Goal: Transaction & Acquisition: Purchase product/service

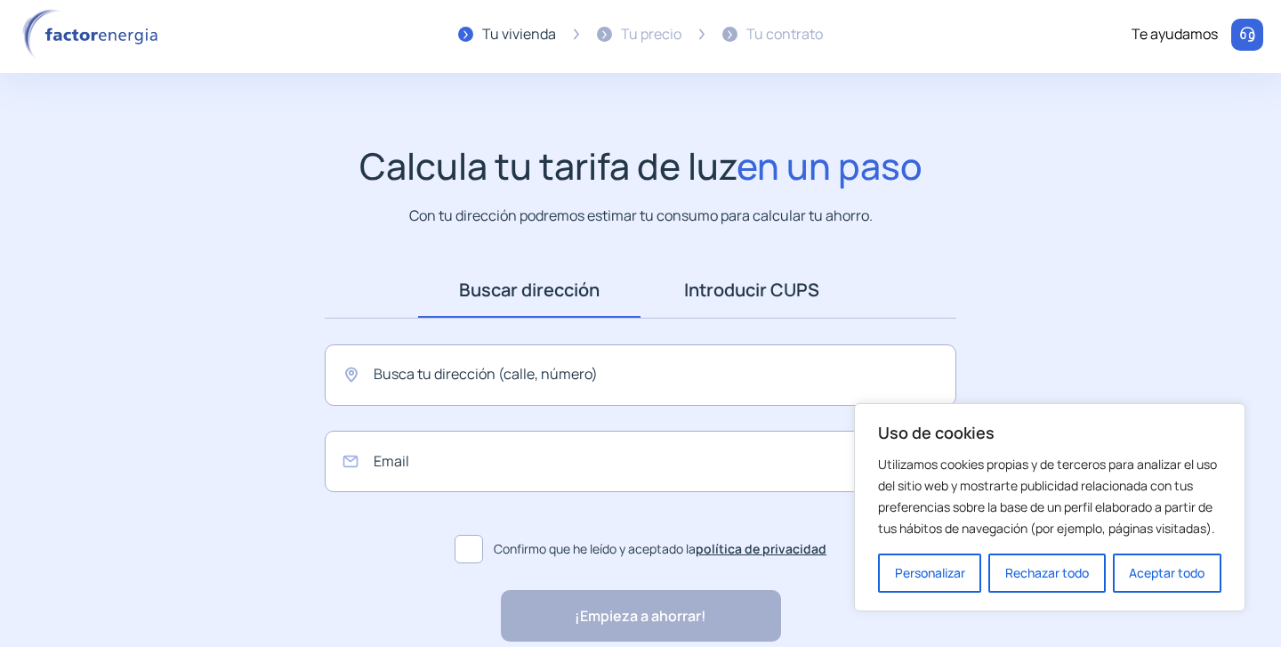
scroll to position [7, 0]
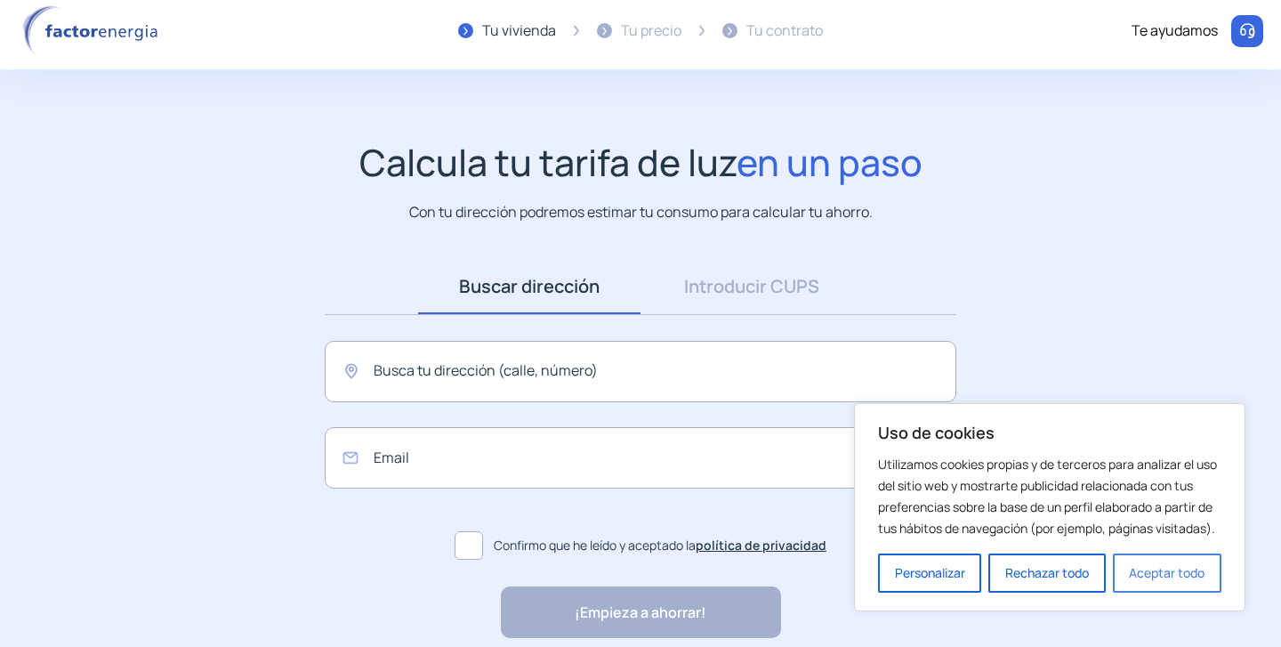
click at [1163, 572] on button "Aceptar todo" at bounding box center [1167, 572] width 109 height 39
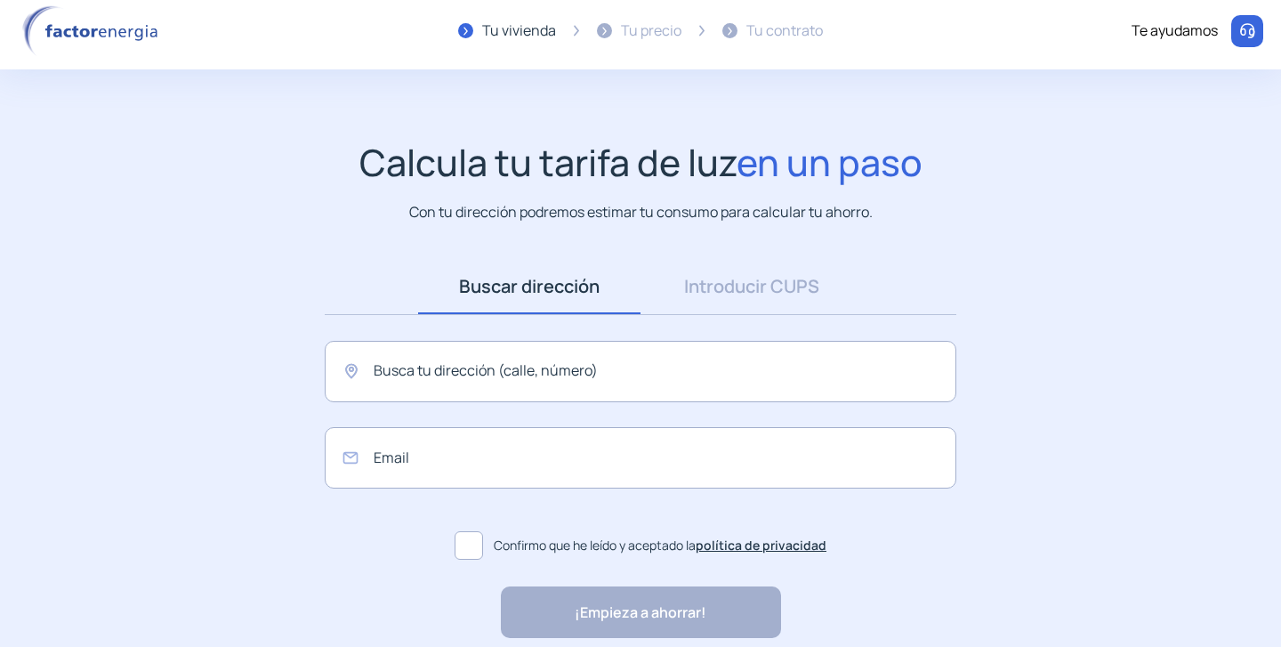
scroll to position [0, 0]
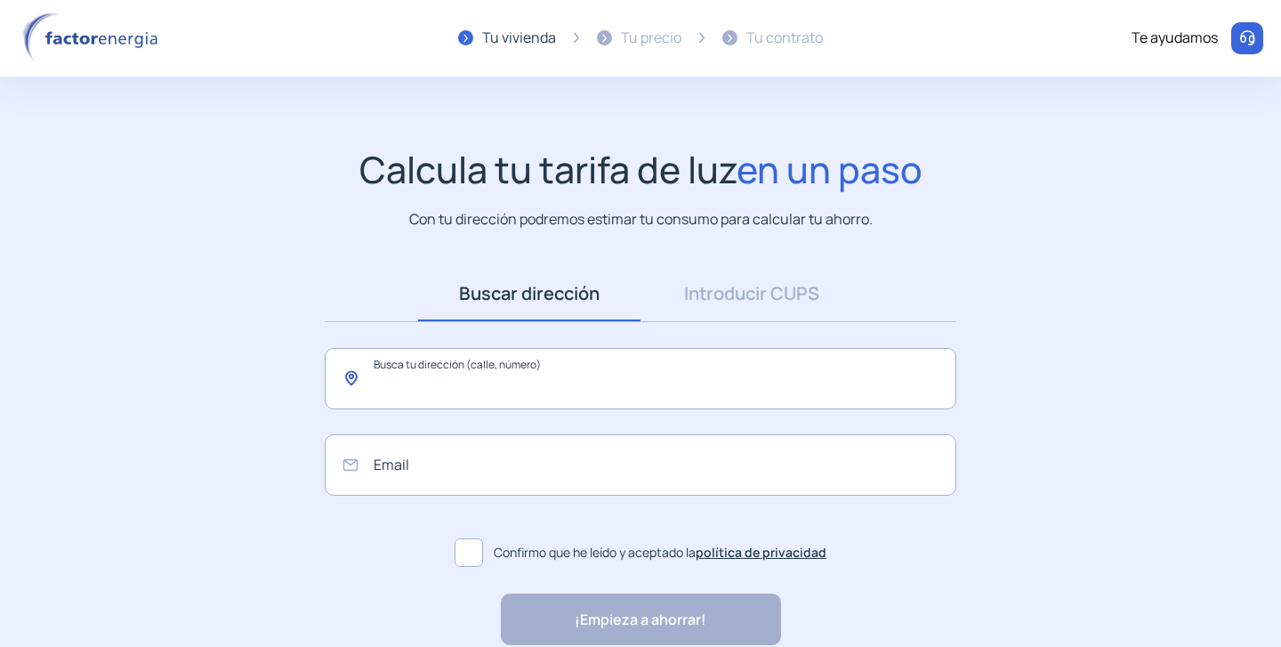
click at [642, 381] on input "text" at bounding box center [641, 378] width 632 height 61
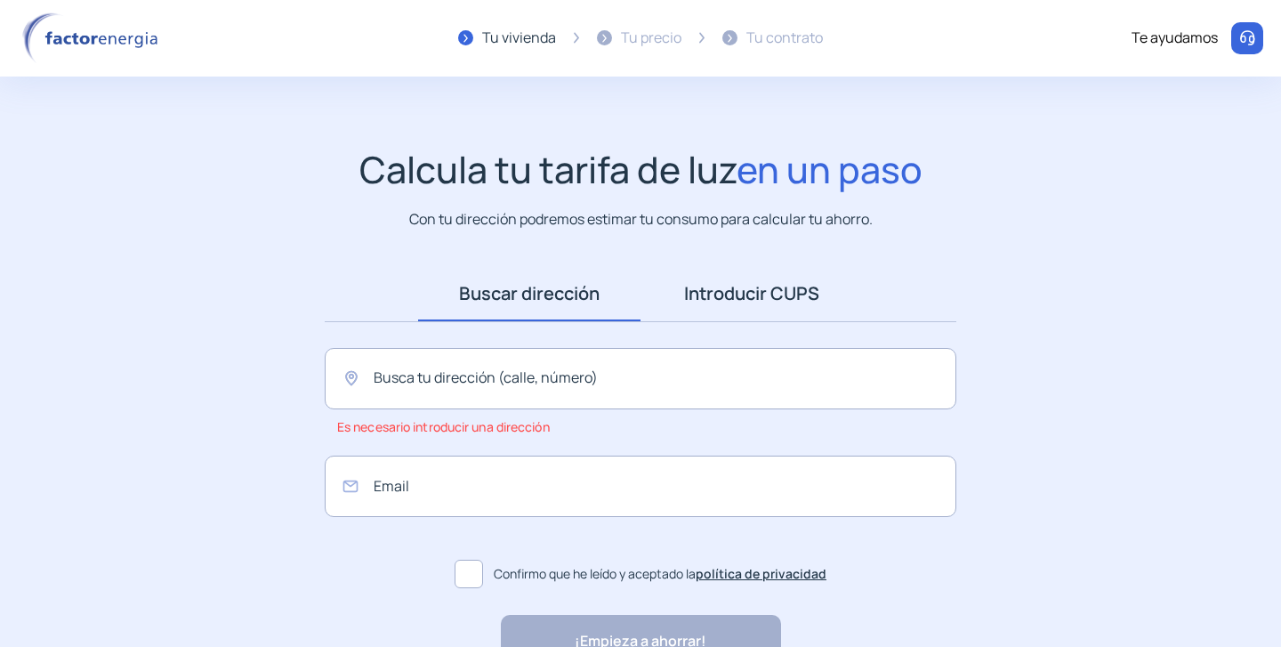
click at [699, 283] on link "Introducir CUPS" at bounding box center [752, 293] width 222 height 55
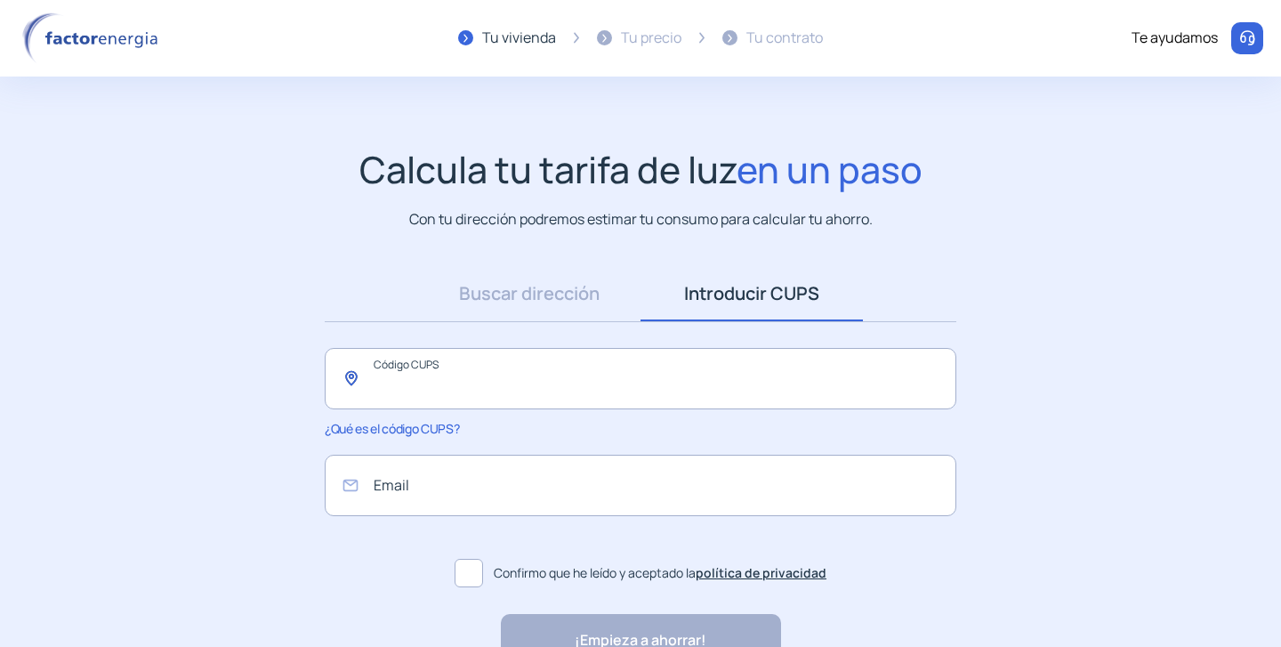
click at [507, 402] on input "text" at bounding box center [641, 378] width 632 height 61
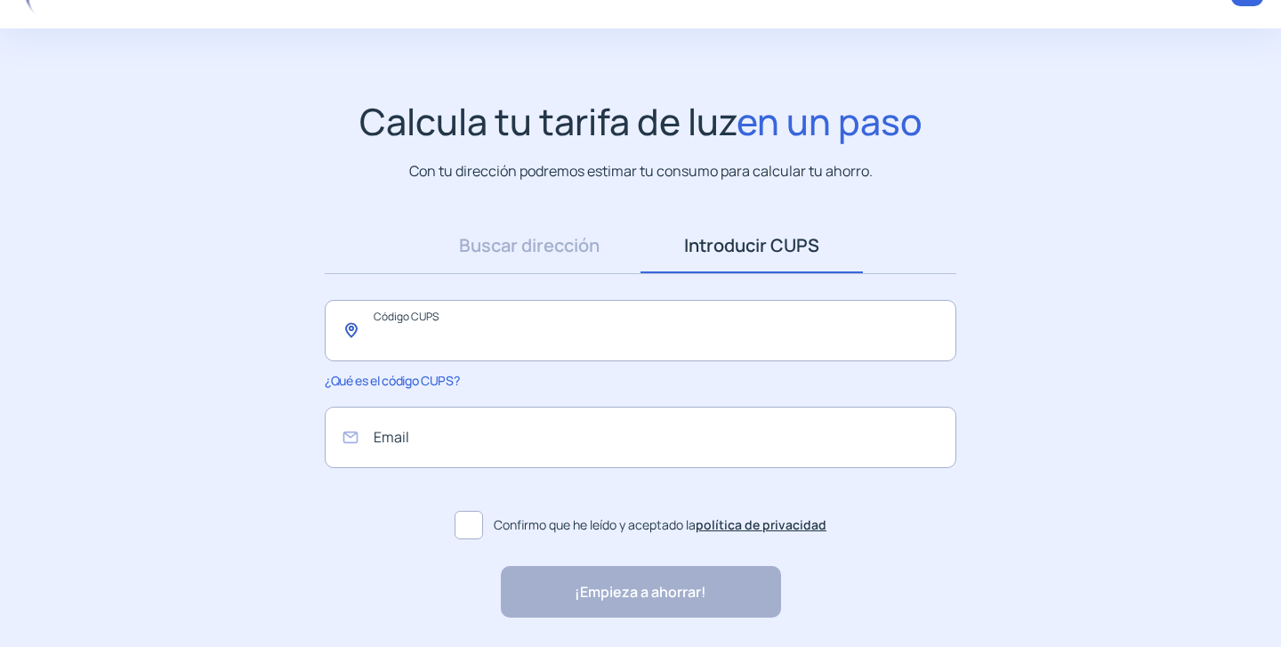
scroll to position [108, 0]
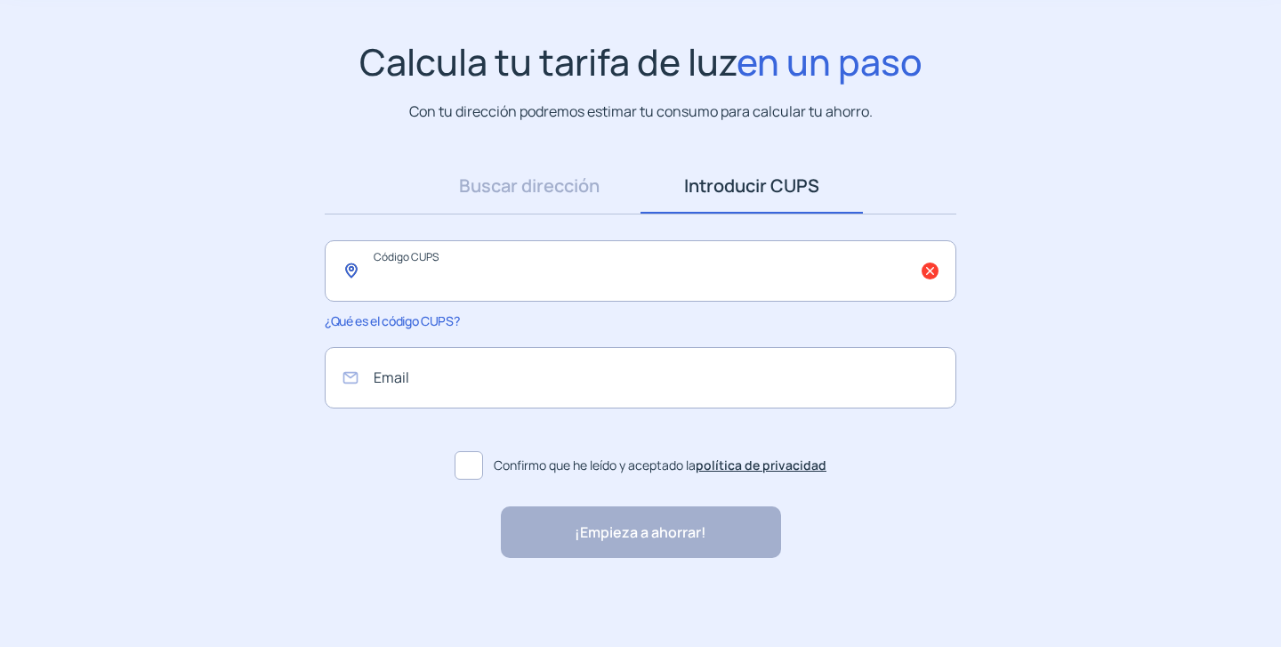
paste input "**********"
type input "**********"
click at [512, 400] on input "email" at bounding box center [641, 377] width 632 height 61
type input "**********"
click at [469, 469] on span at bounding box center [469, 465] width 28 height 28
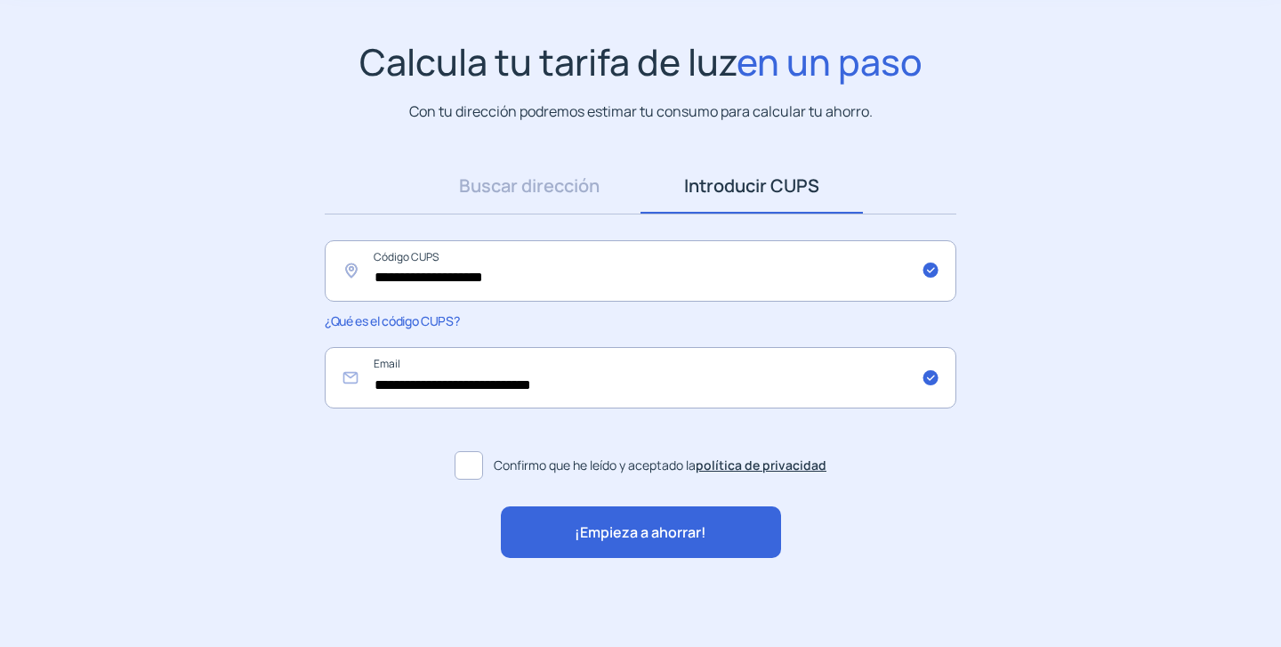
click at [615, 542] on span "¡Empieza a ahorrar!" at bounding box center [641, 532] width 132 height 23
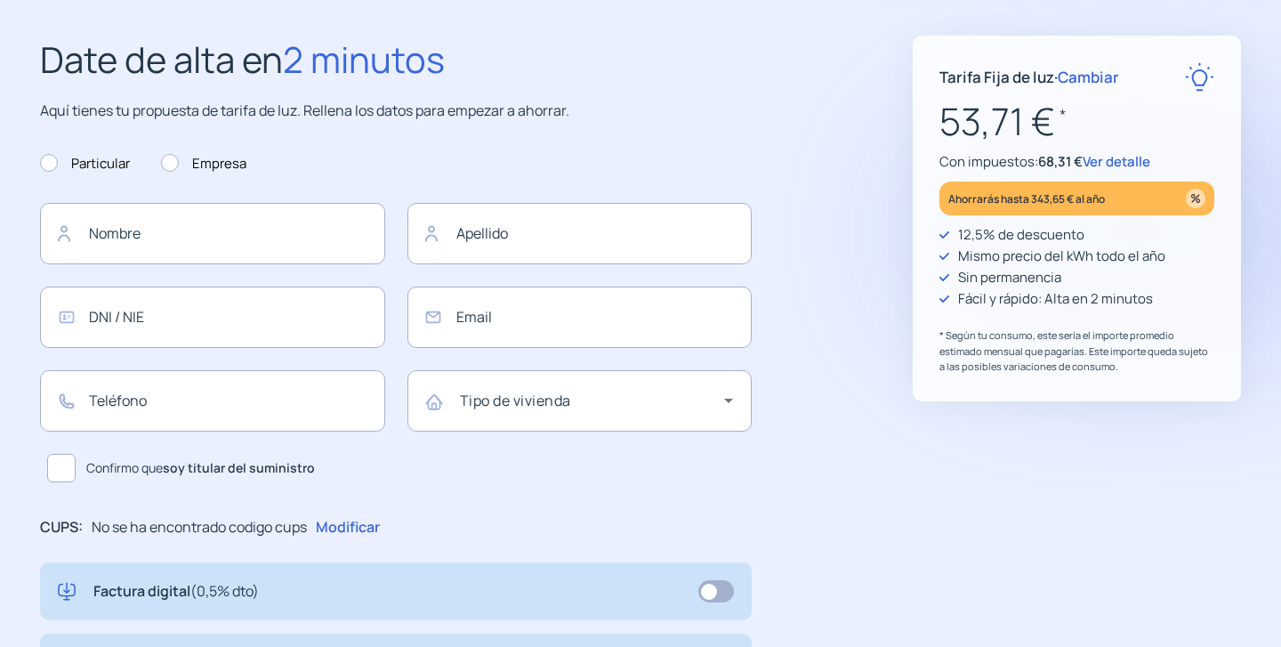
type input "**********"
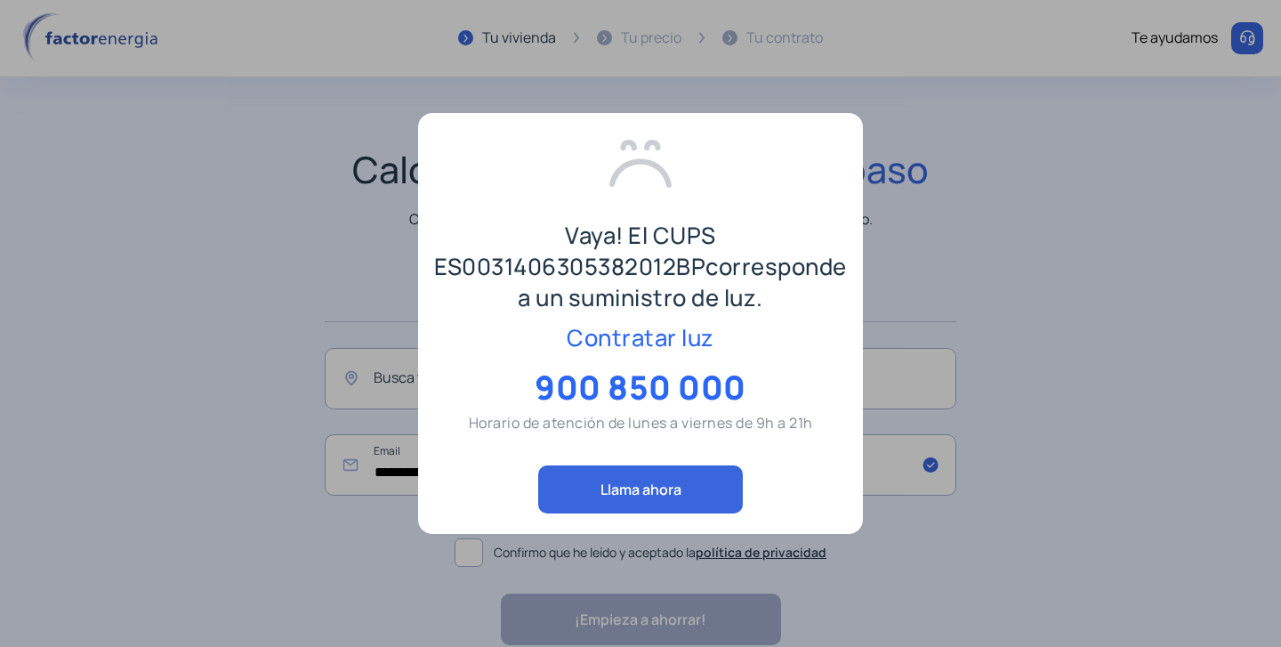
scroll to position [86, 0]
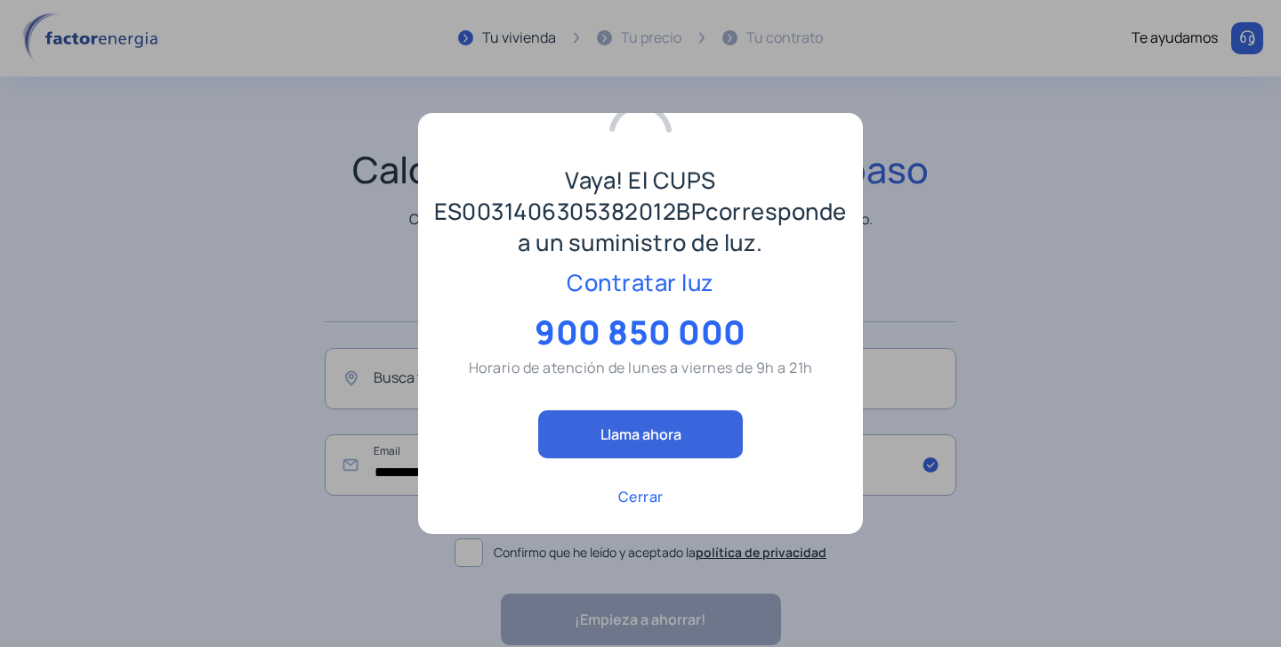
click at [640, 495] on p "Cerrar" at bounding box center [640, 496] width 45 height 21
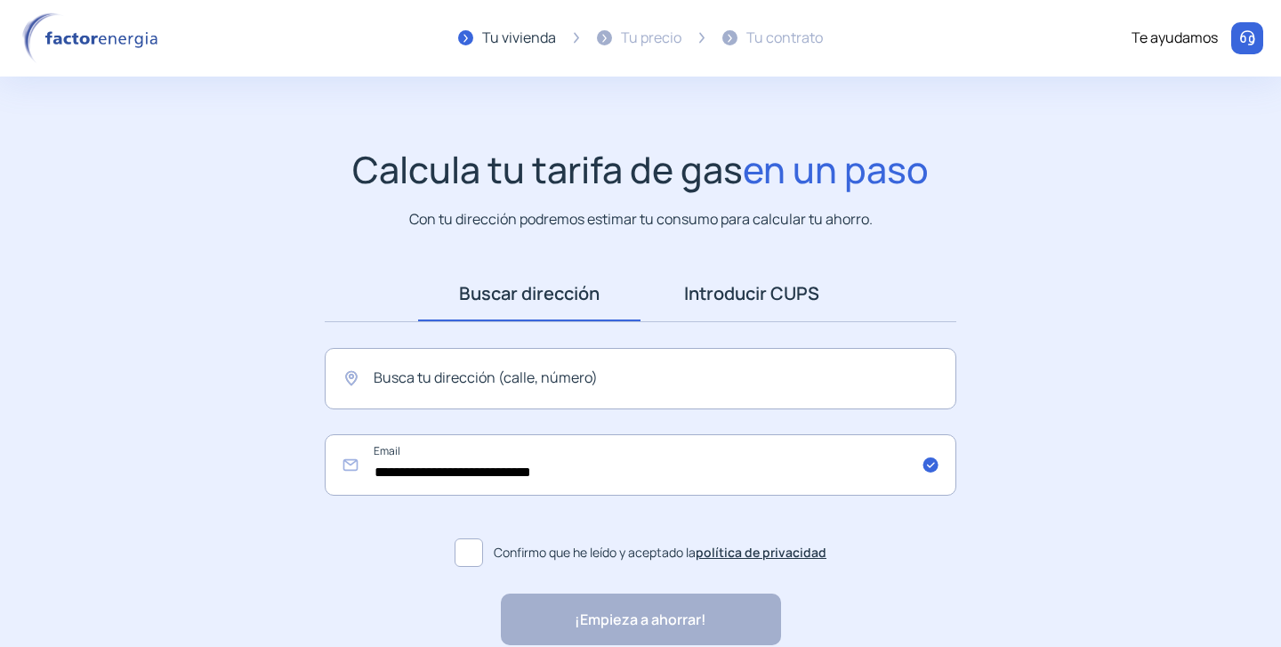
click at [707, 288] on link "Introducir CUPS" at bounding box center [752, 293] width 222 height 55
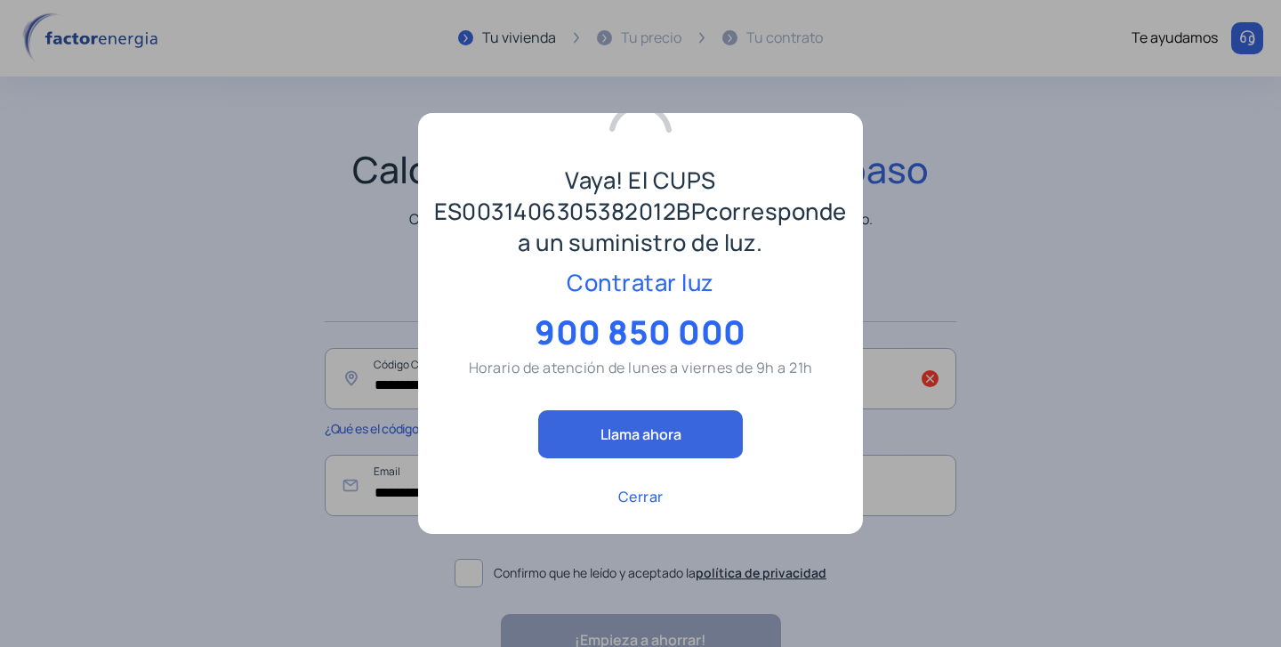
click at [634, 499] on p "Cerrar" at bounding box center [640, 496] width 45 height 21
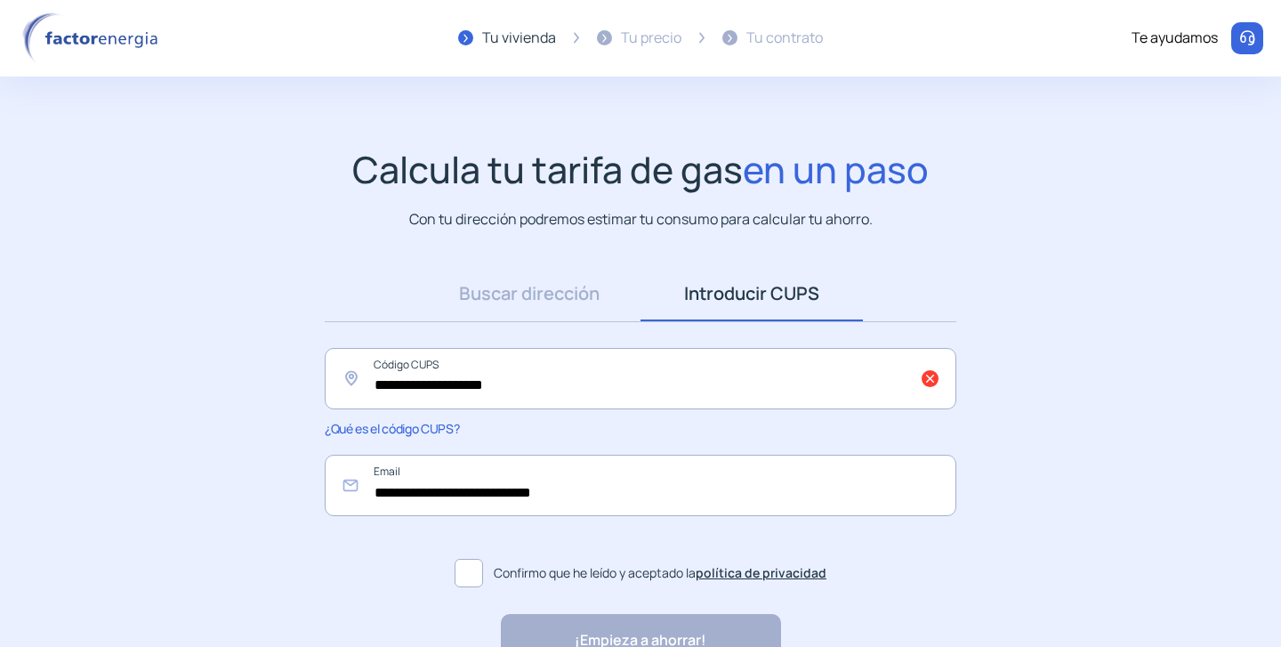
scroll to position [41, 0]
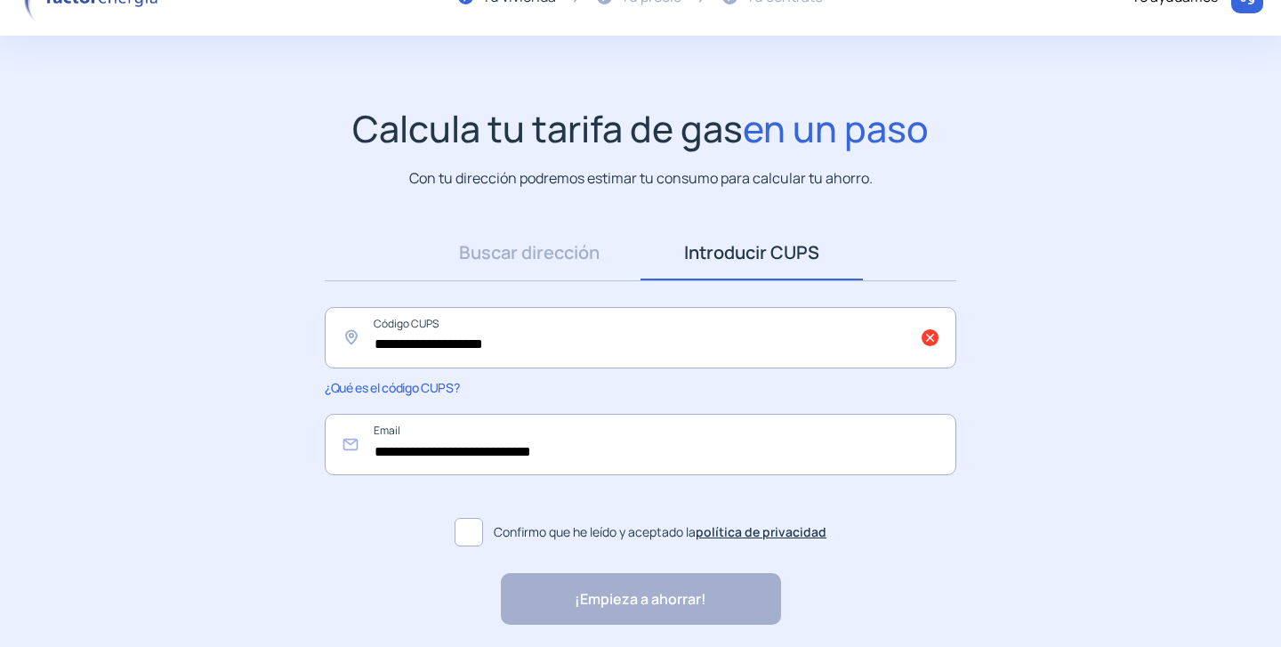
click at [476, 525] on span at bounding box center [469, 532] width 28 height 28
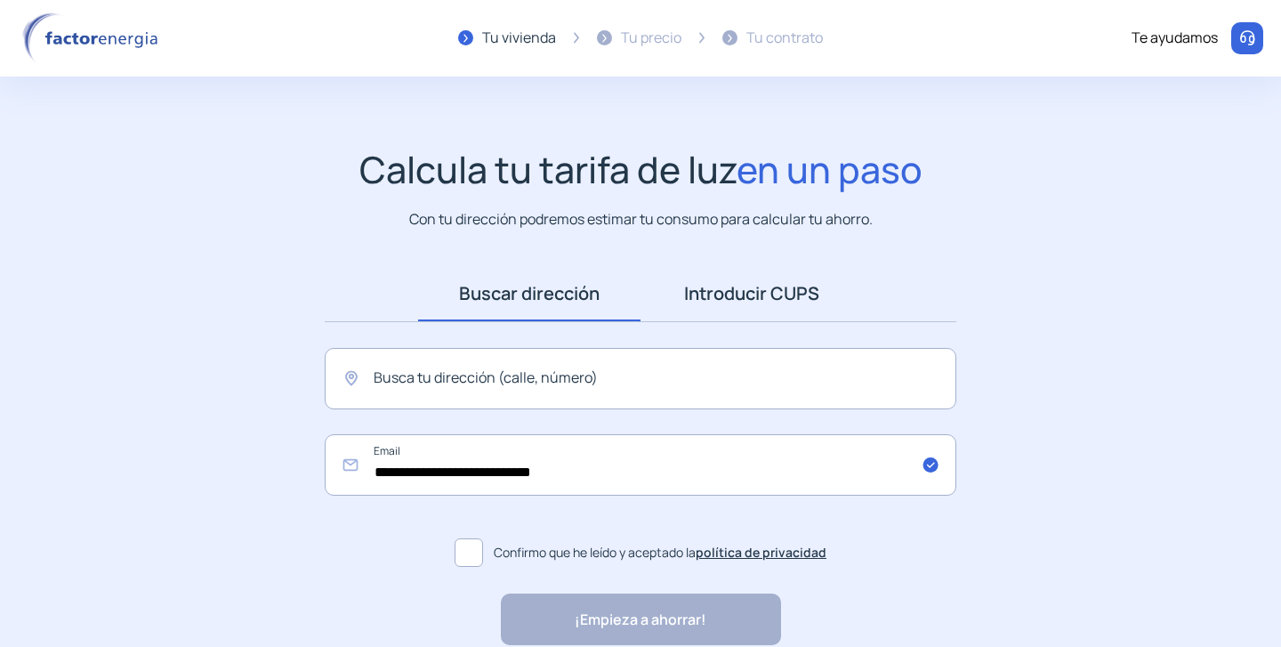
click at [725, 299] on link "Introducir CUPS" at bounding box center [752, 293] width 222 height 55
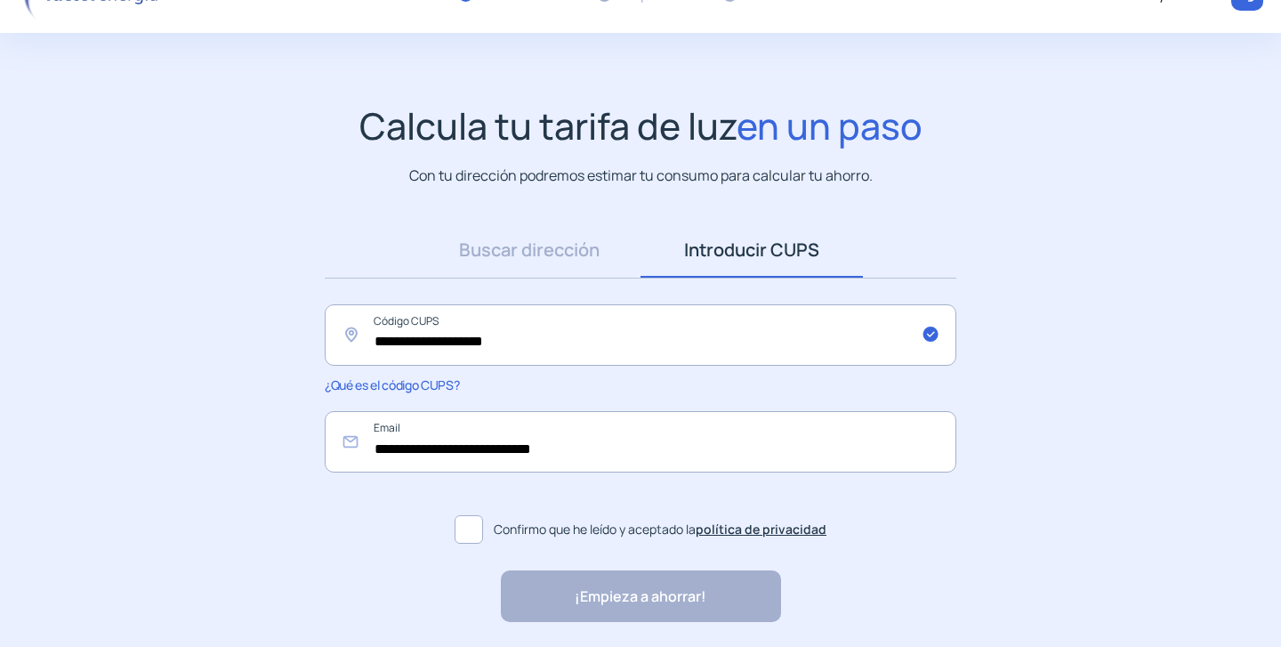
scroll to position [107, 0]
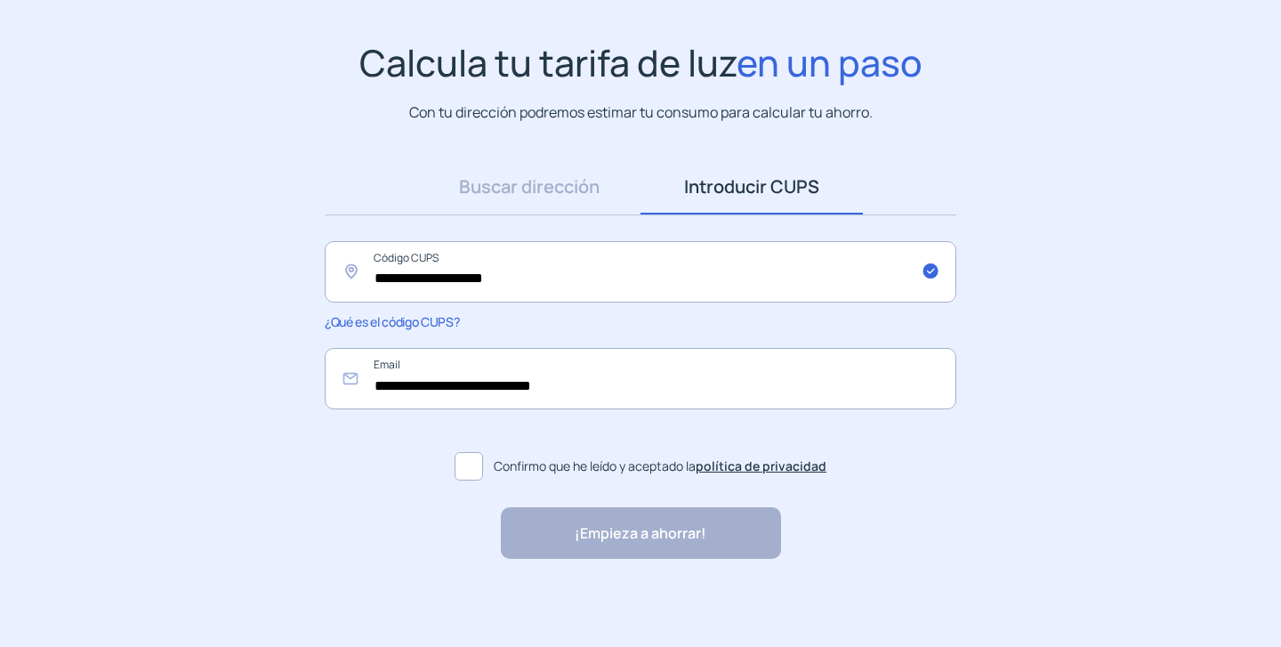
click at [478, 475] on span at bounding box center [469, 466] width 28 height 28
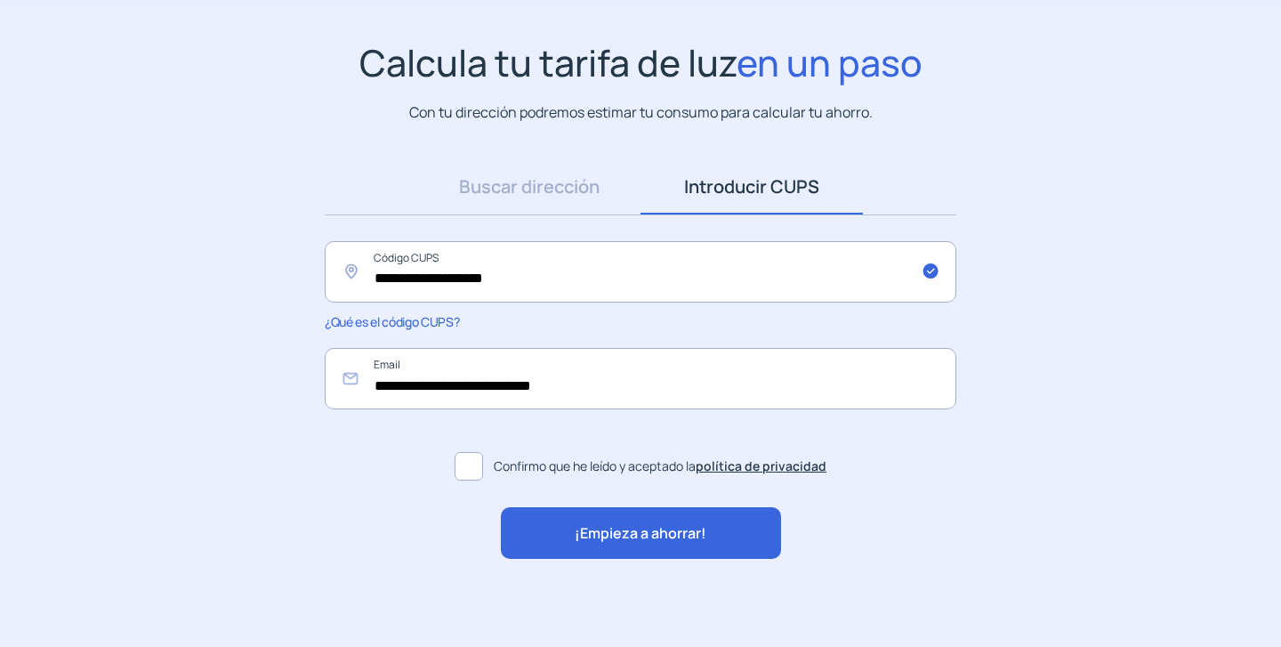
click at [594, 528] on span "¡Empieza a ahorrar!" at bounding box center [641, 533] width 132 height 23
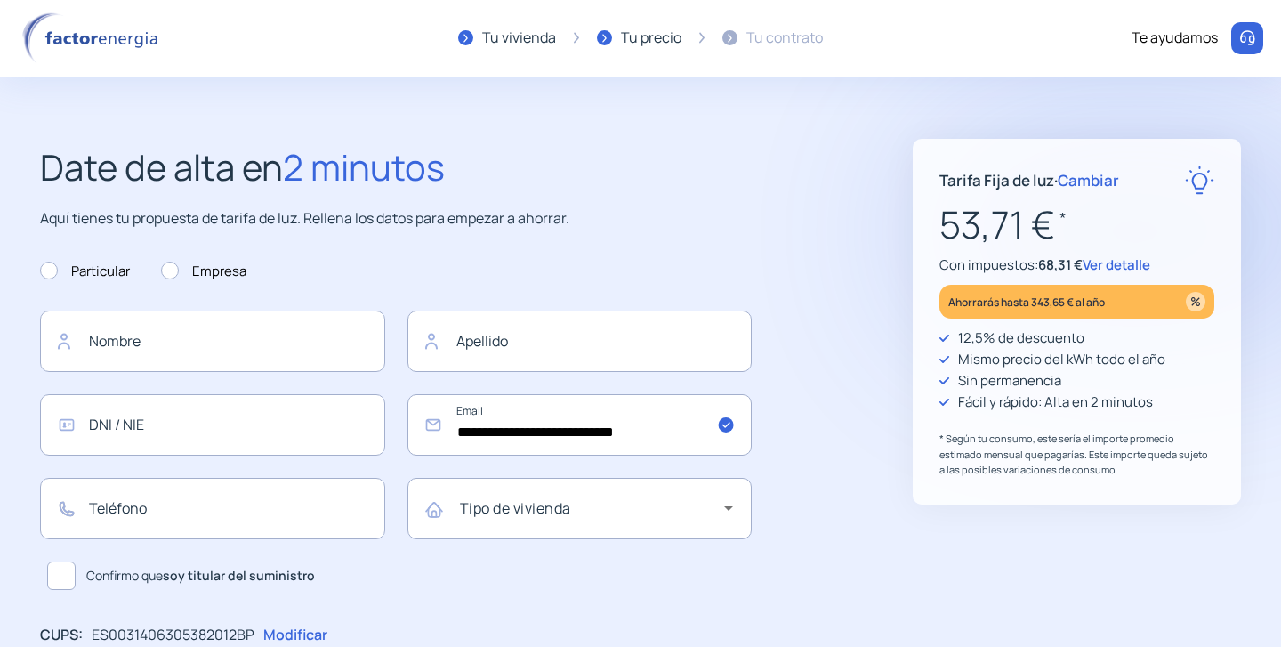
click at [960, 220] on p "53,71 € *" at bounding box center [1077, 225] width 275 height 60
click at [999, 207] on p "53,71 € *" at bounding box center [1077, 225] width 275 height 60
click at [1053, 262] on span "68,31 €" at bounding box center [1060, 264] width 44 height 19
click at [80, 39] on img at bounding box center [93, 38] width 151 height 52
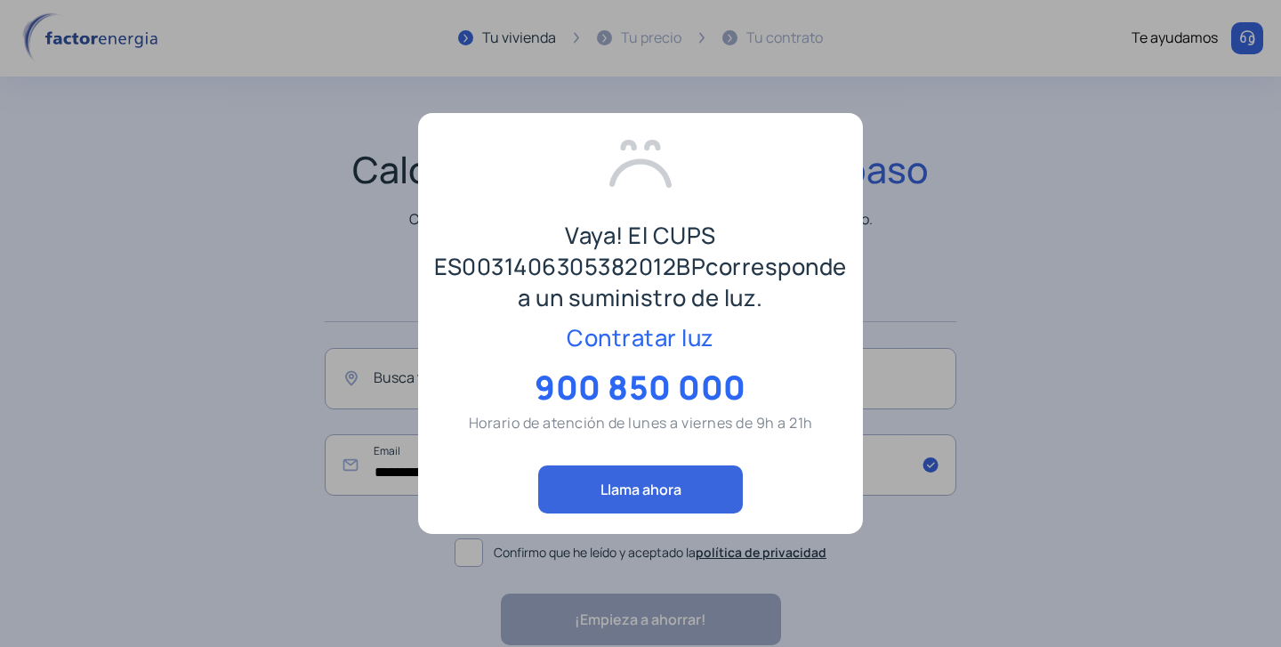
scroll to position [86, 0]
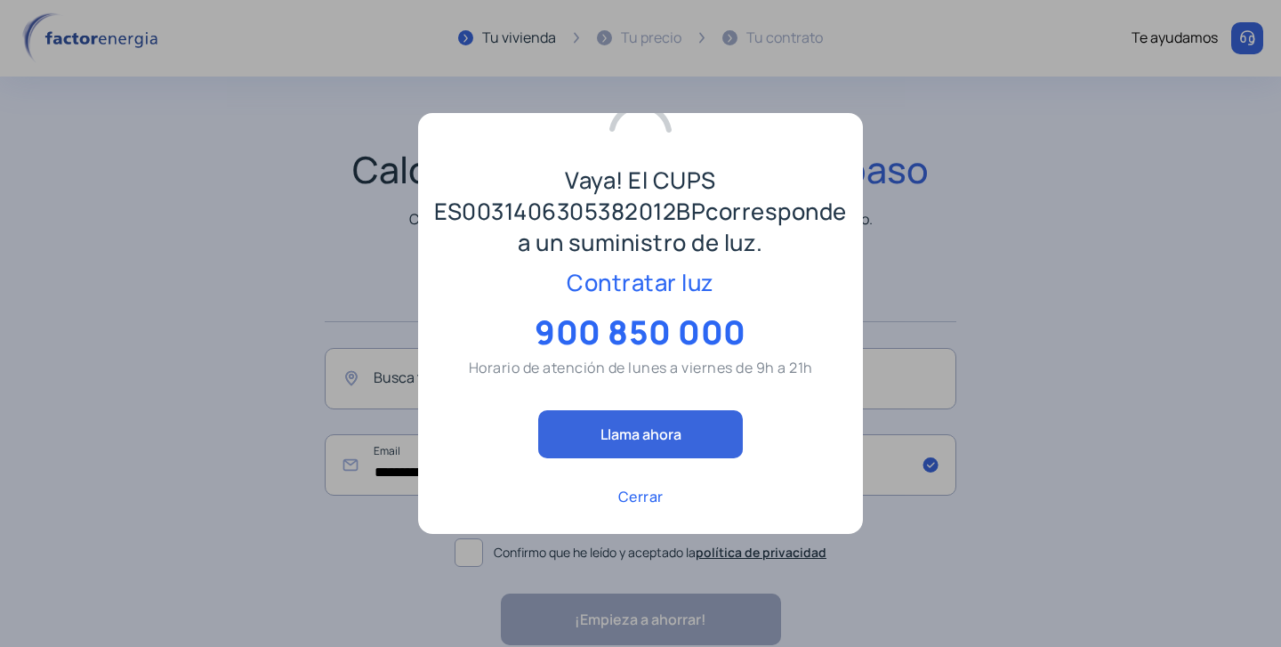
click at [633, 497] on p "Cerrar" at bounding box center [640, 496] width 45 height 21
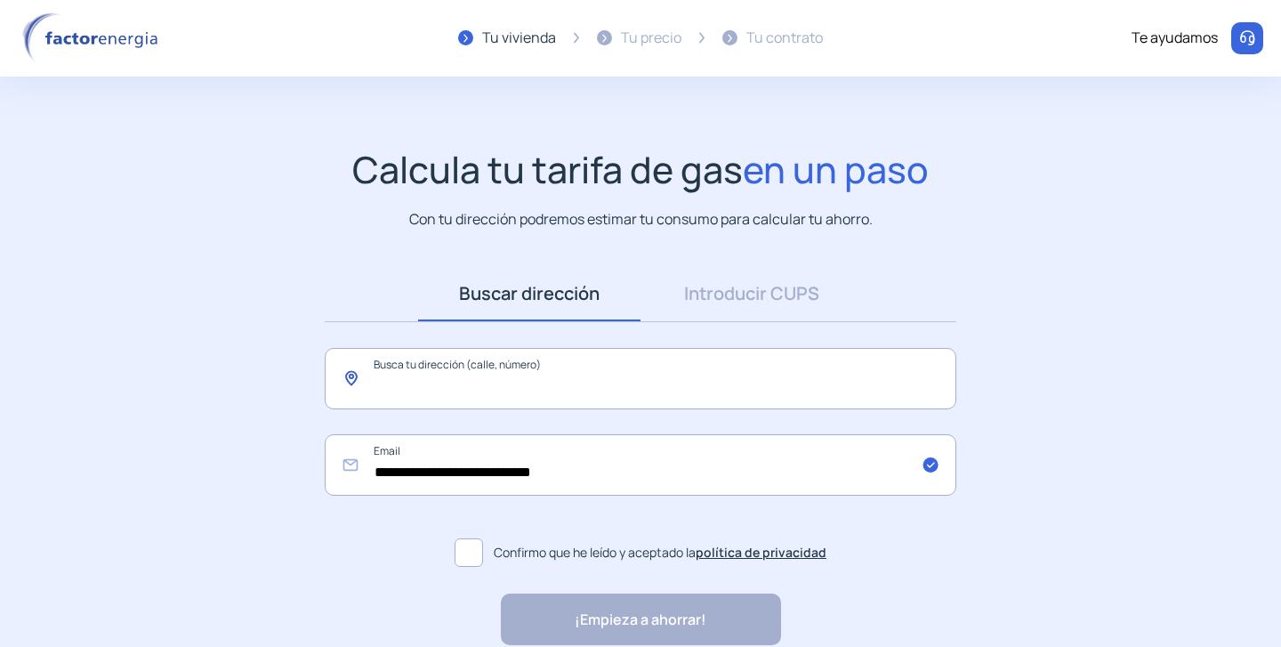
click at [473, 387] on input "text" at bounding box center [641, 378] width 632 height 61
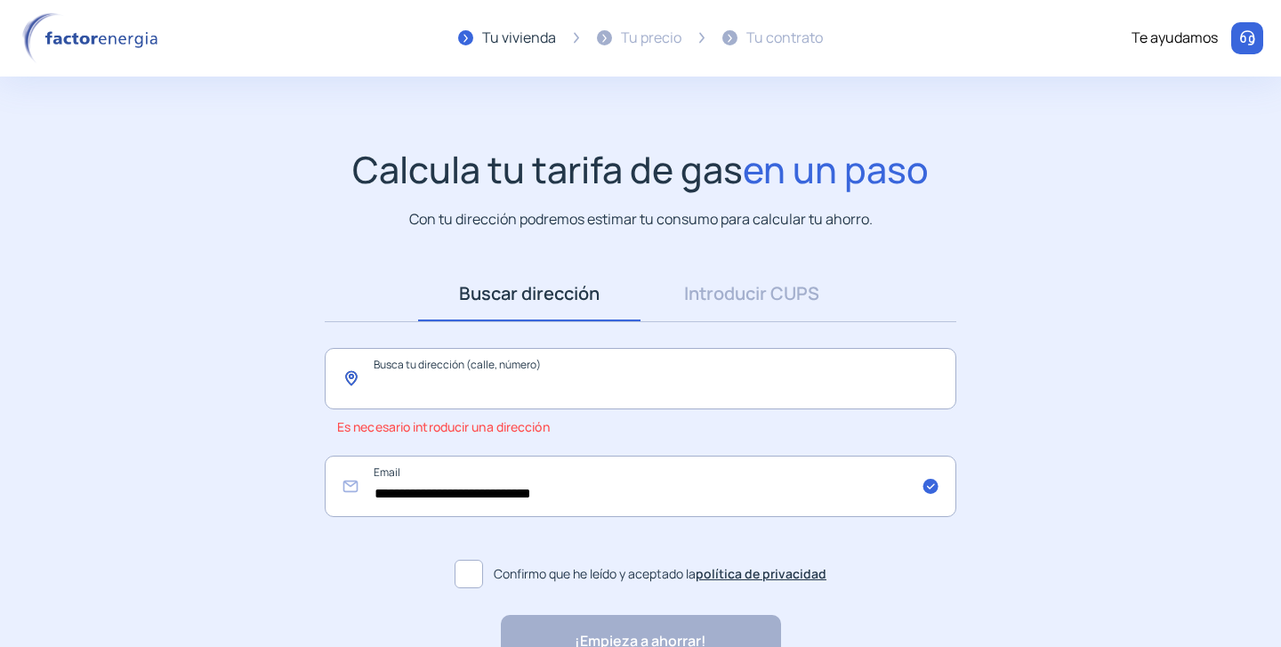
paste input "**********"
type input "**********"
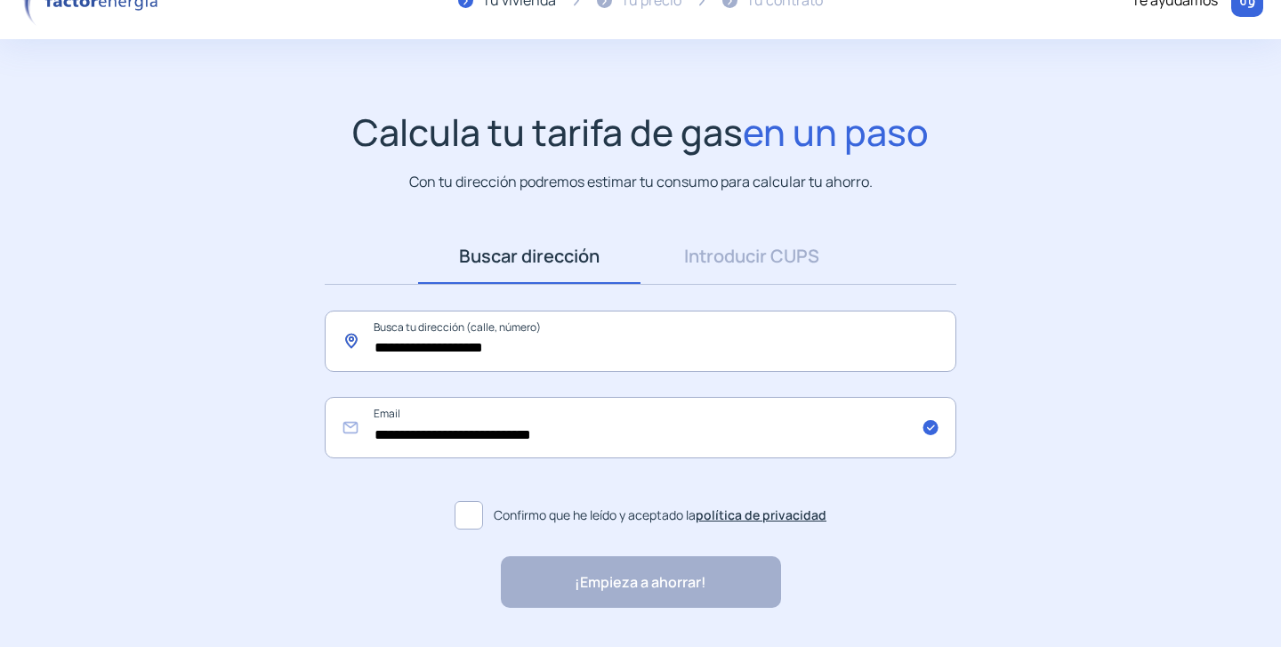
scroll to position [41, 0]
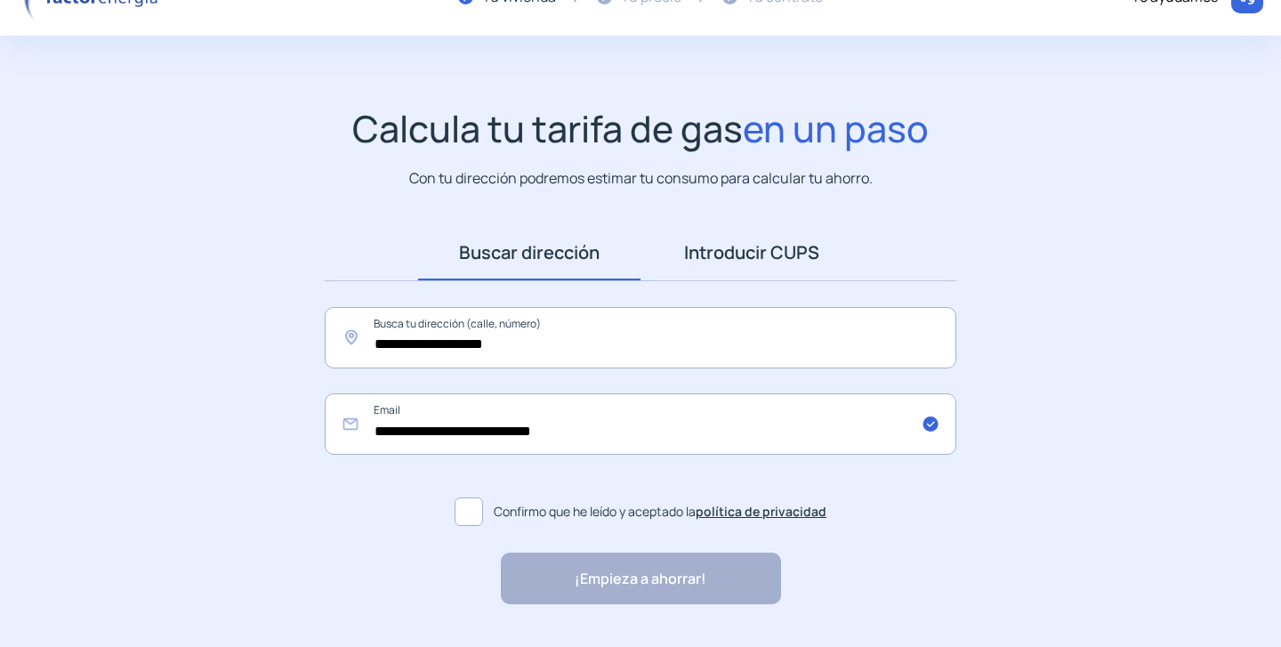
click at [739, 260] on link "Introducir CUPS" at bounding box center [752, 252] width 222 height 55
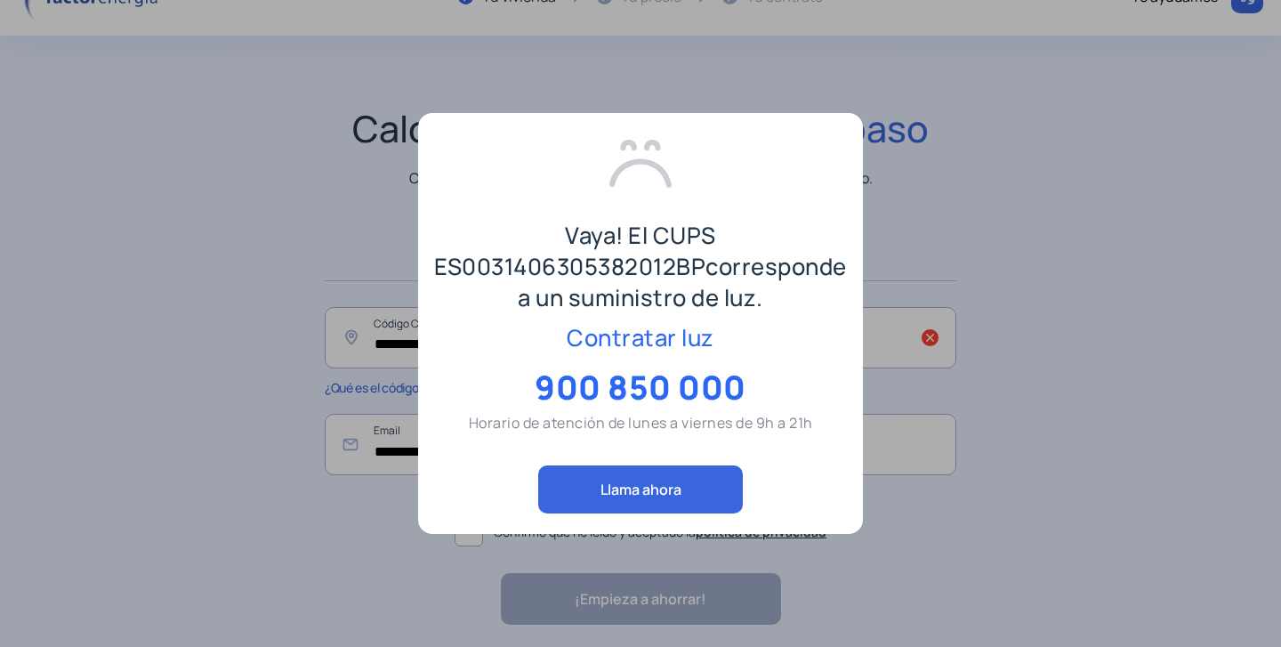
scroll to position [86, 0]
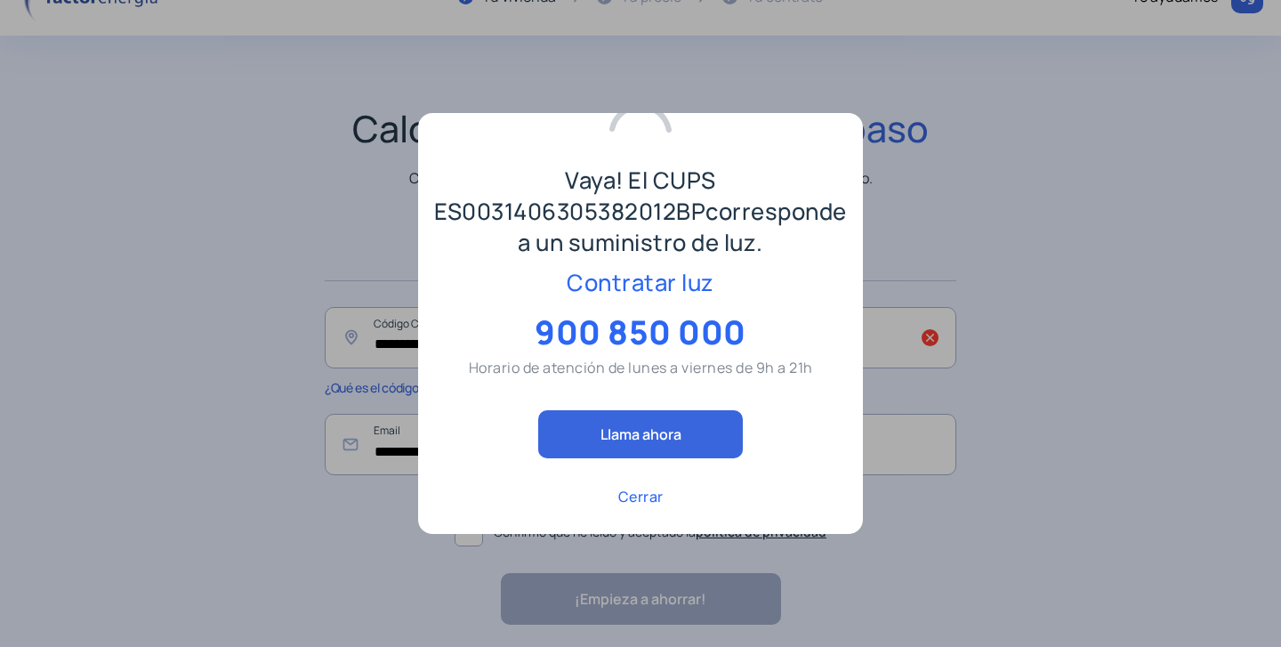
click at [640, 492] on p "Cerrar" at bounding box center [640, 496] width 45 height 21
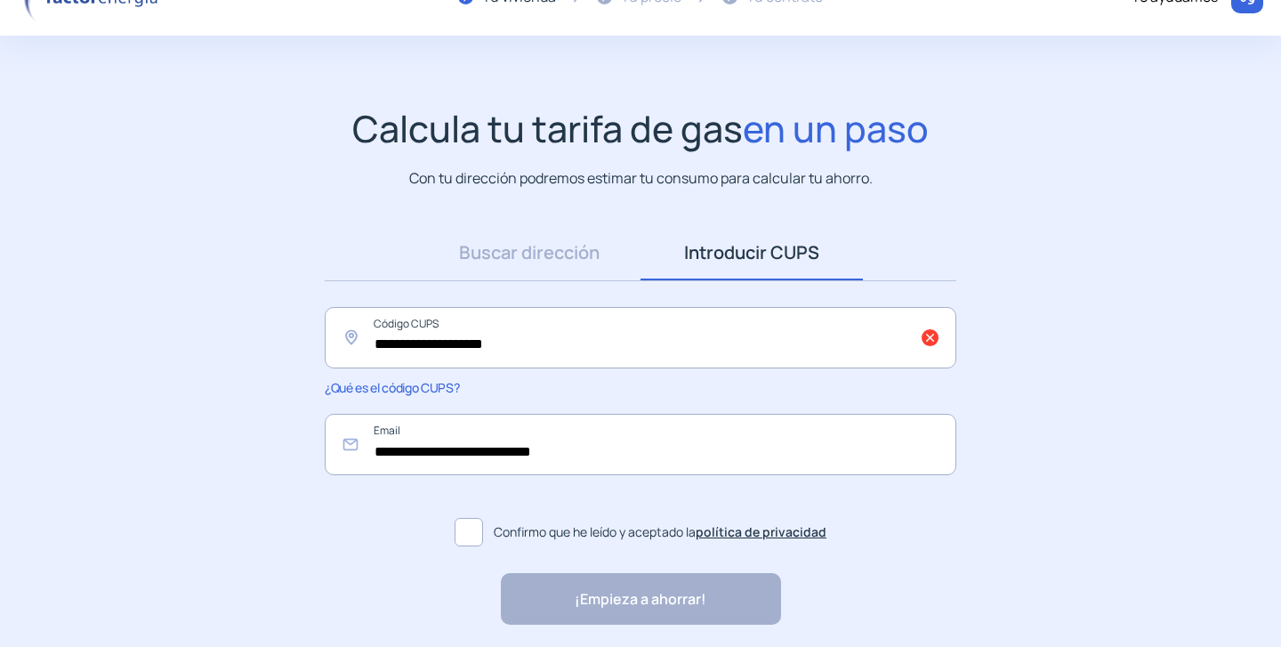
scroll to position [41, 0]
click at [477, 527] on span at bounding box center [469, 532] width 28 height 28
click at [567, 612] on div "¡Empieza a ahorrar! "Excelente servicio y atención al cliente" "Respeto por el …" at bounding box center [641, 599] width 280 height 52
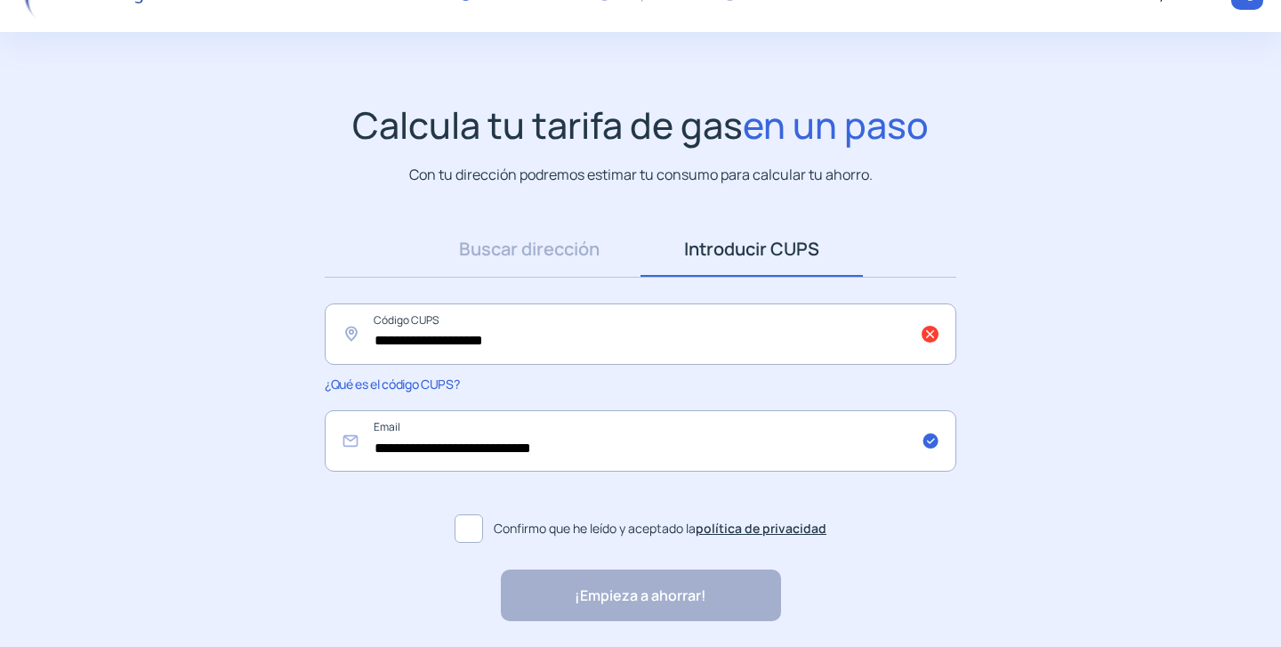
scroll to position [59, 0]
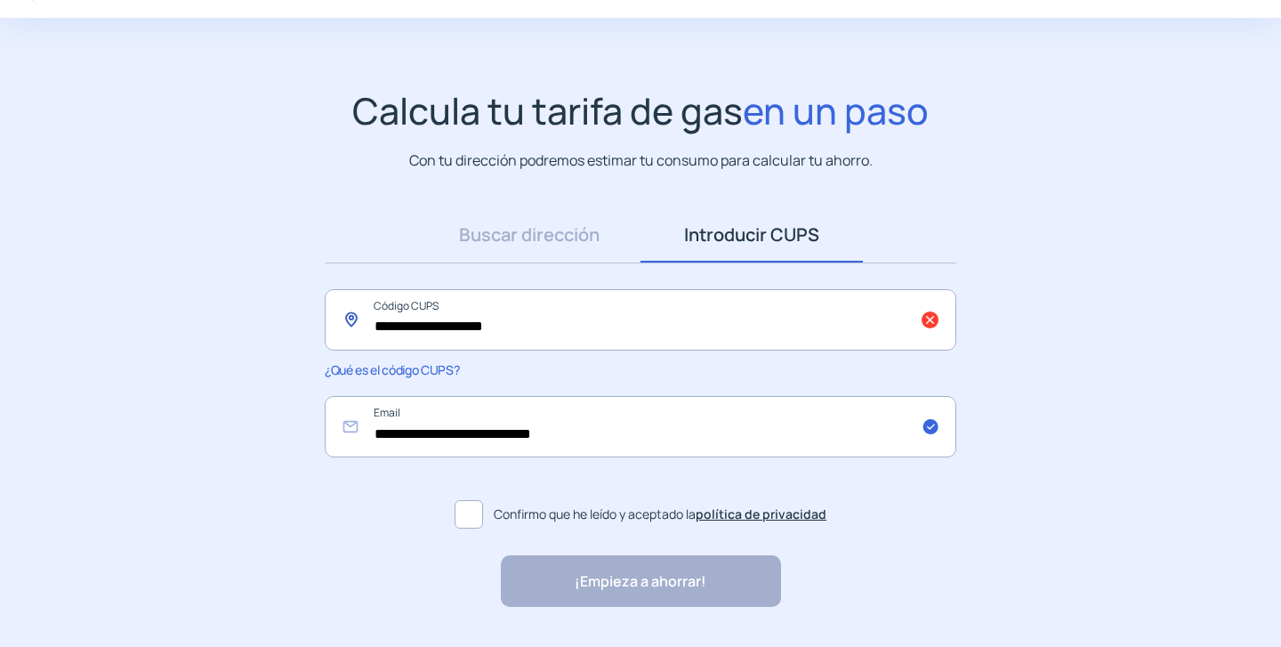
click at [580, 321] on input "**********" at bounding box center [641, 319] width 632 height 61
click at [506, 322] on input "**********" at bounding box center [641, 319] width 632 height 61
paste input "text"
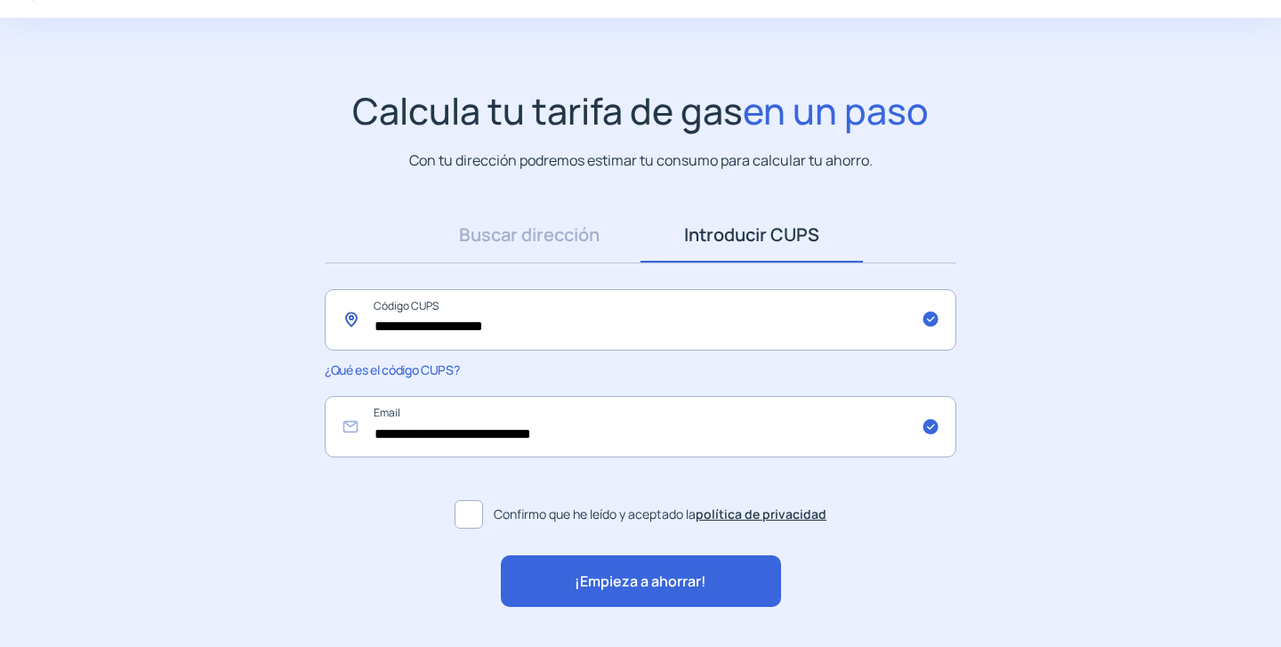
type input "**********"
click at [568, 579] on div "¡Empieza a ahorrar!" at bounding box center [641, 581] width 280 height 52
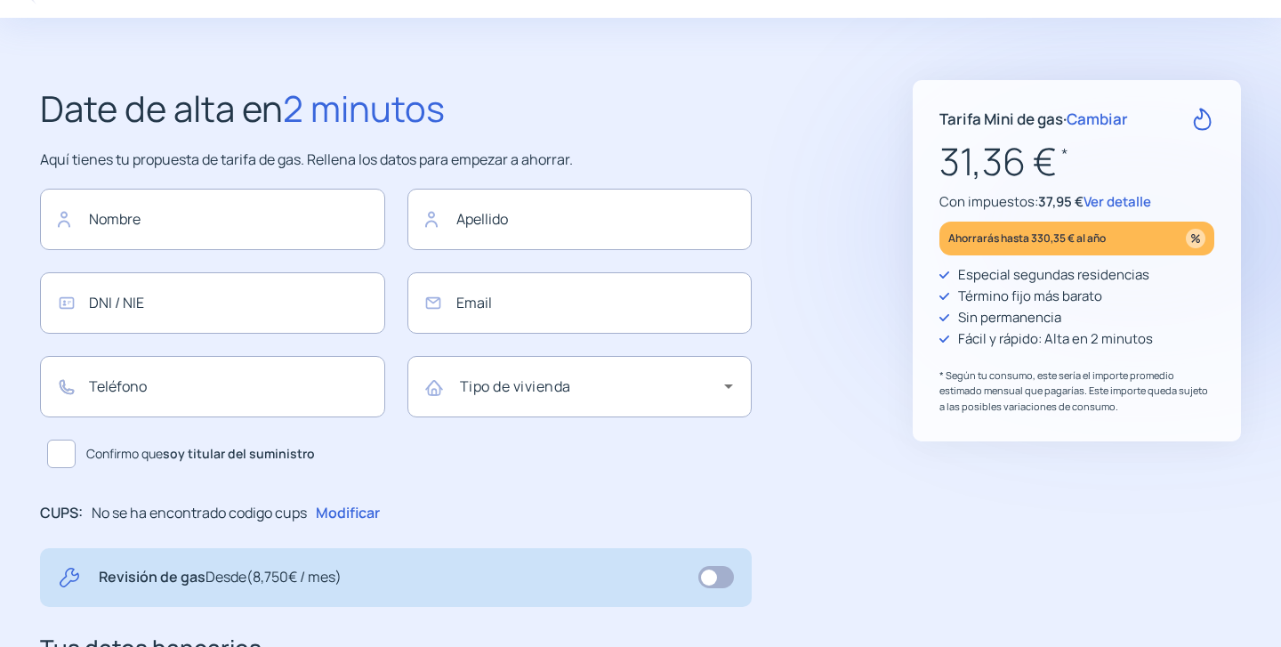
type input "**********"
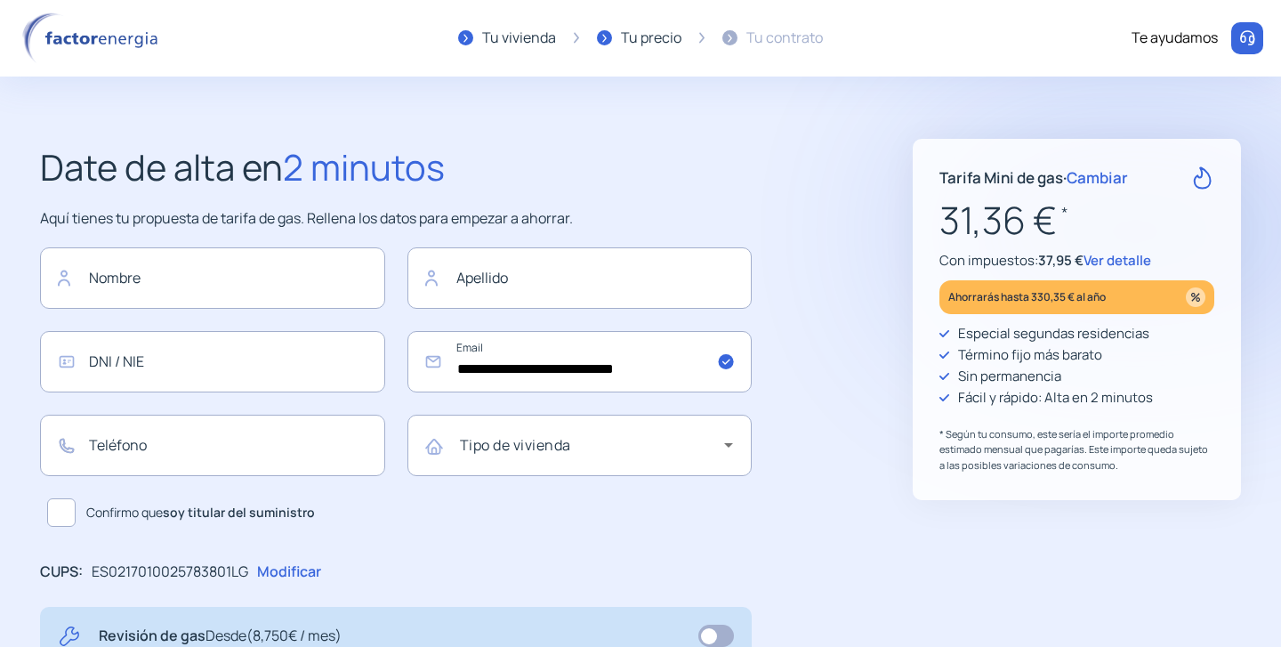
click at [1104, 186] on span "Cambiar" at bounding box center [1097, 177] width 61 height 20
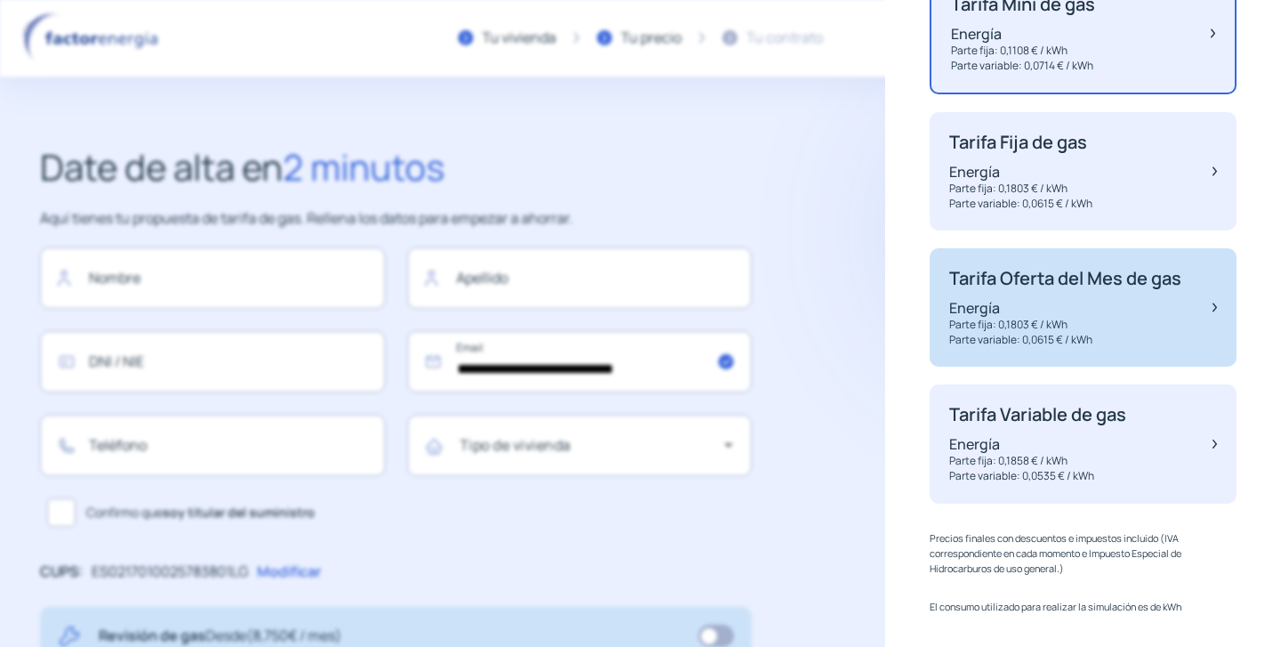
scroll to position [237, 0]
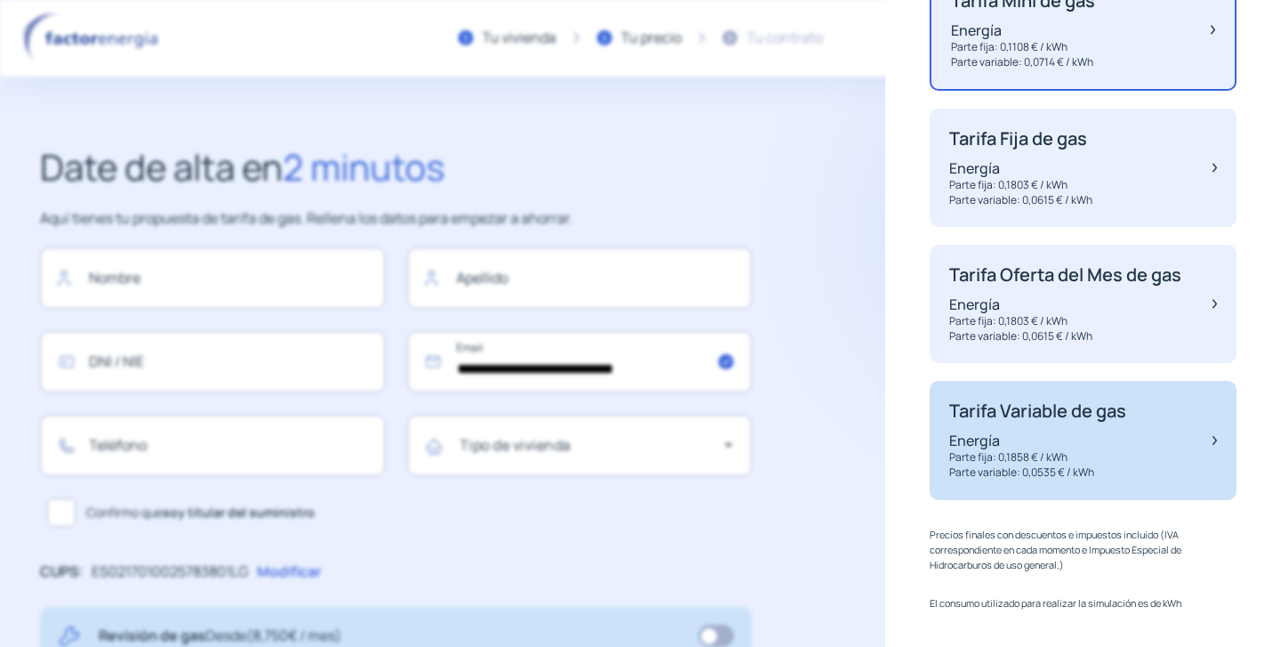
click at [1064, 481] on p "Parte variable: 0,0535 € / kWh" at bounding box center [1037, 472] width 177 height 15
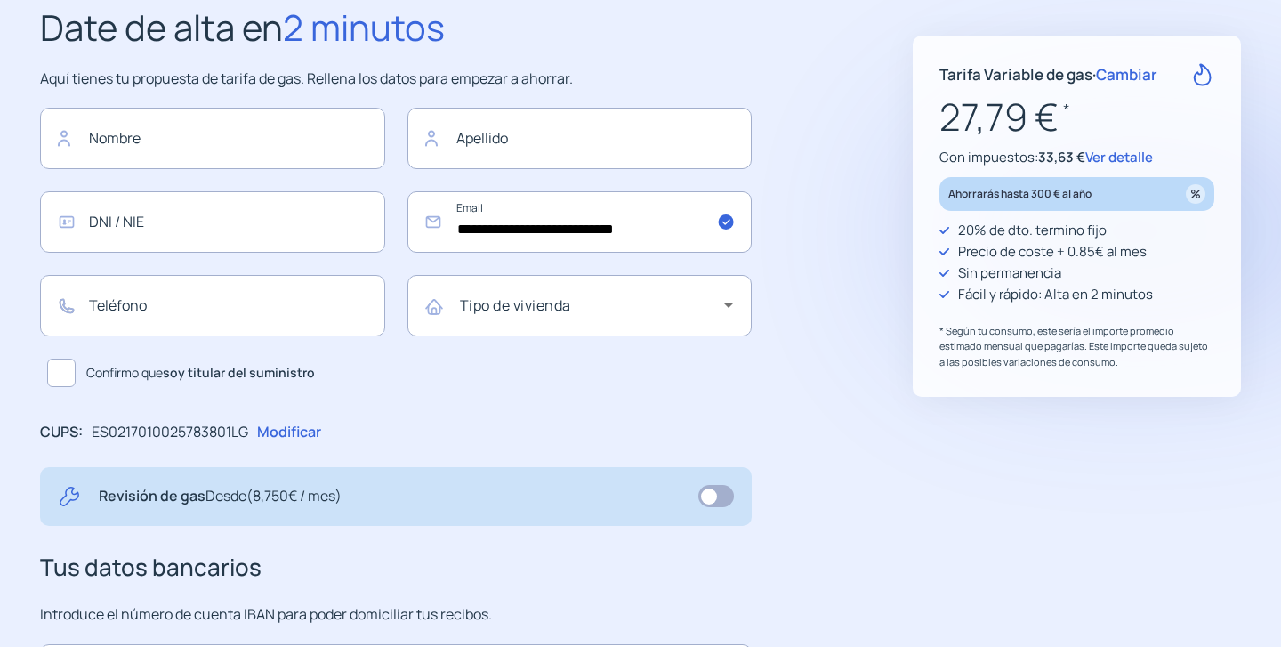
scroll to position [197, 0]
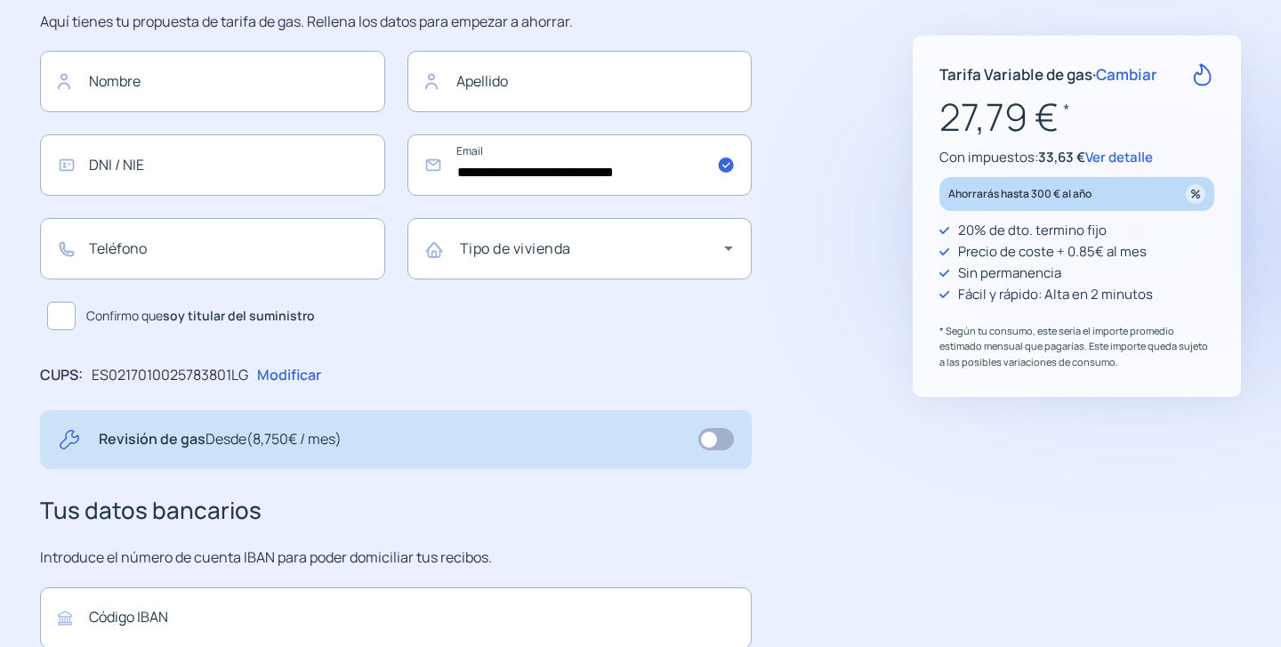
click at [707, 438] on span at bounding box center [717, 439] width 36 height 22
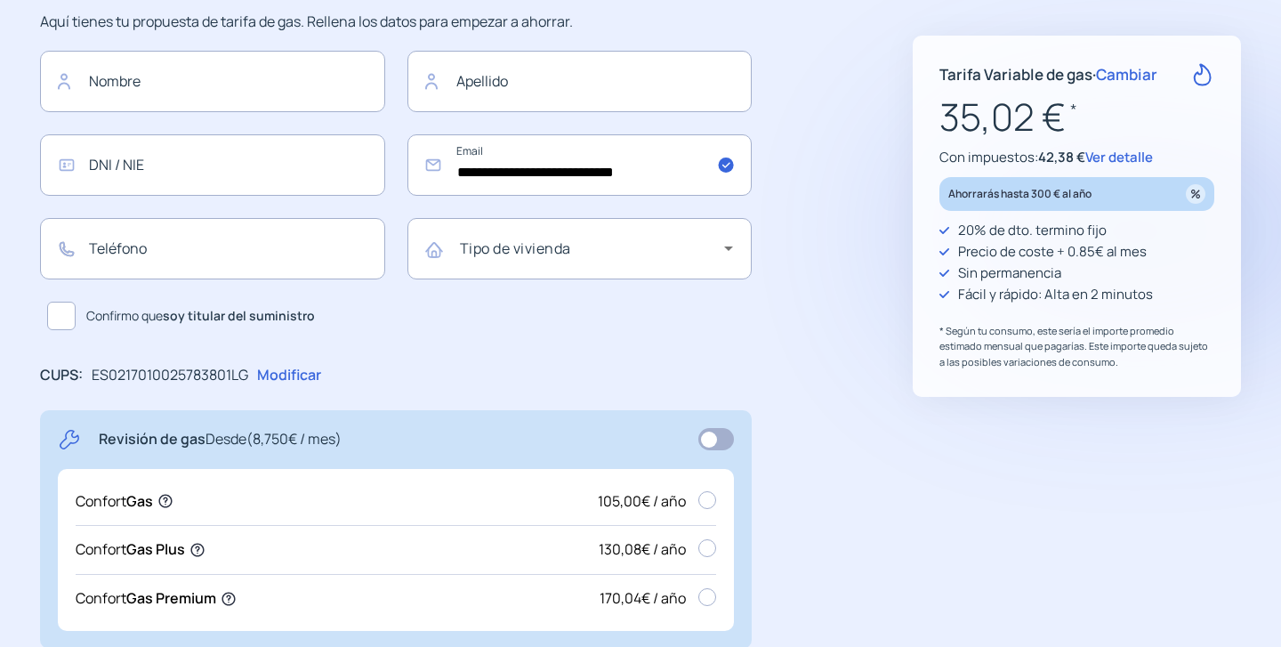
click at [714, 435] on span at bounding box center [717, 439] width 36 height 22
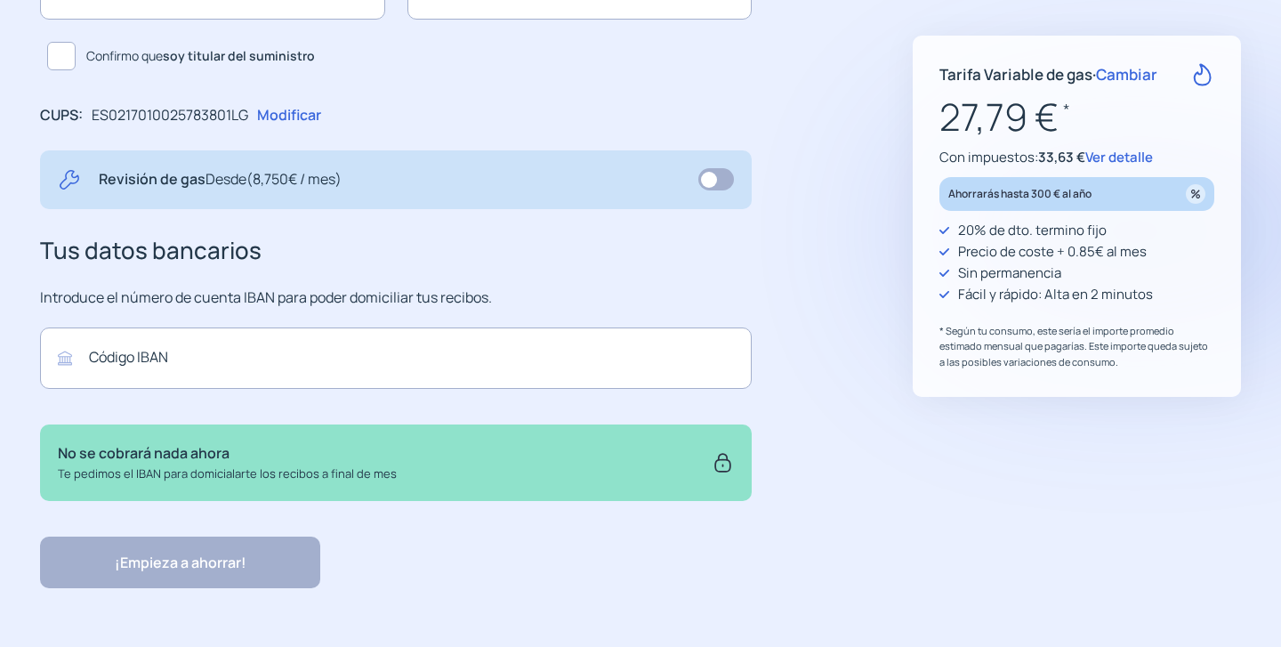
scroll to position [0, 0]
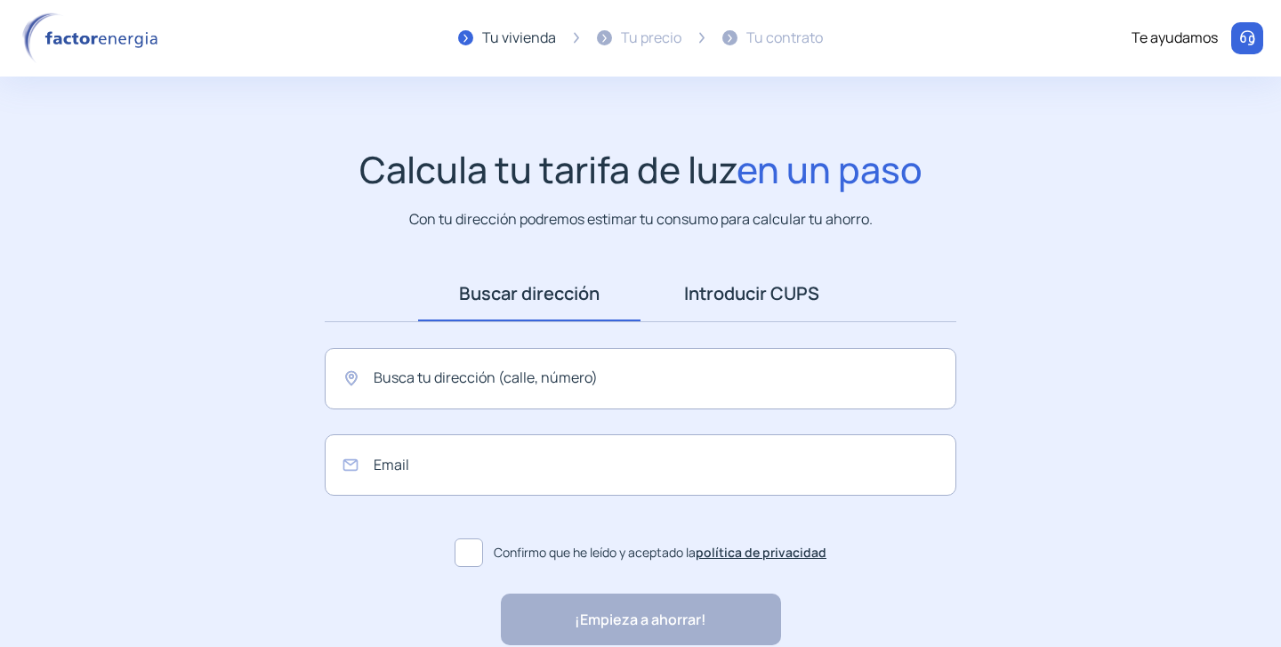
click at [711, 293] on link "Introducir CUPS" at bounding box center [752, 293] width 222 height 55
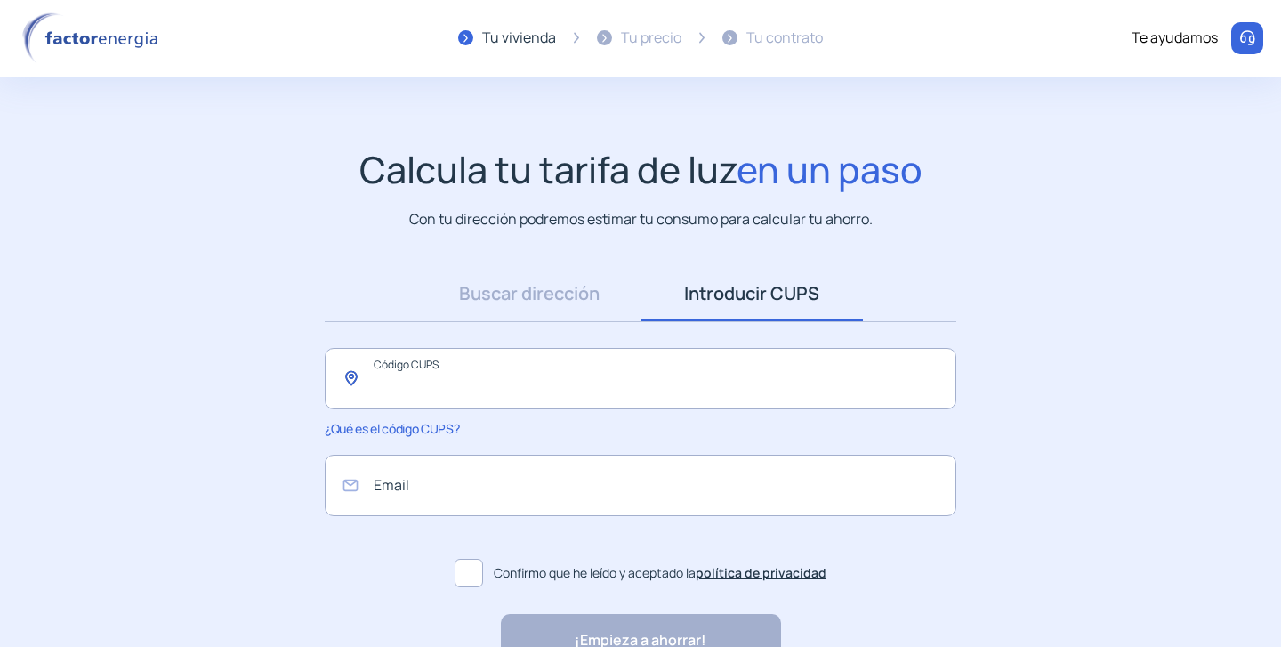
click at [570, 394] on input "text" at bounding box center [641, 378] width 632 height 61
click at [495, 487] on input "email" at bounding box center [641, 485] width 632 height 61
click at [537, 376] on input "text" at bounding box center [641, 378] width 632 height 61
paste input "**********"
type input "**********"
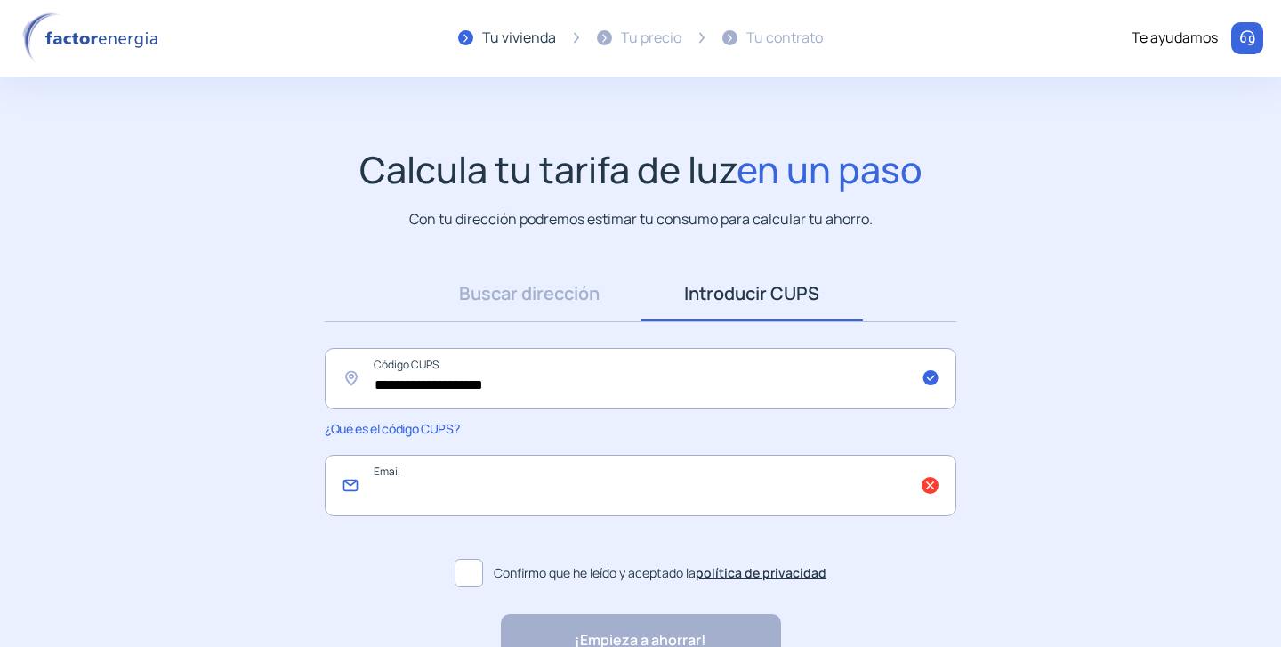
click at [500, 490] on input "email" at bounding box center [641, 485] width 632 height 61
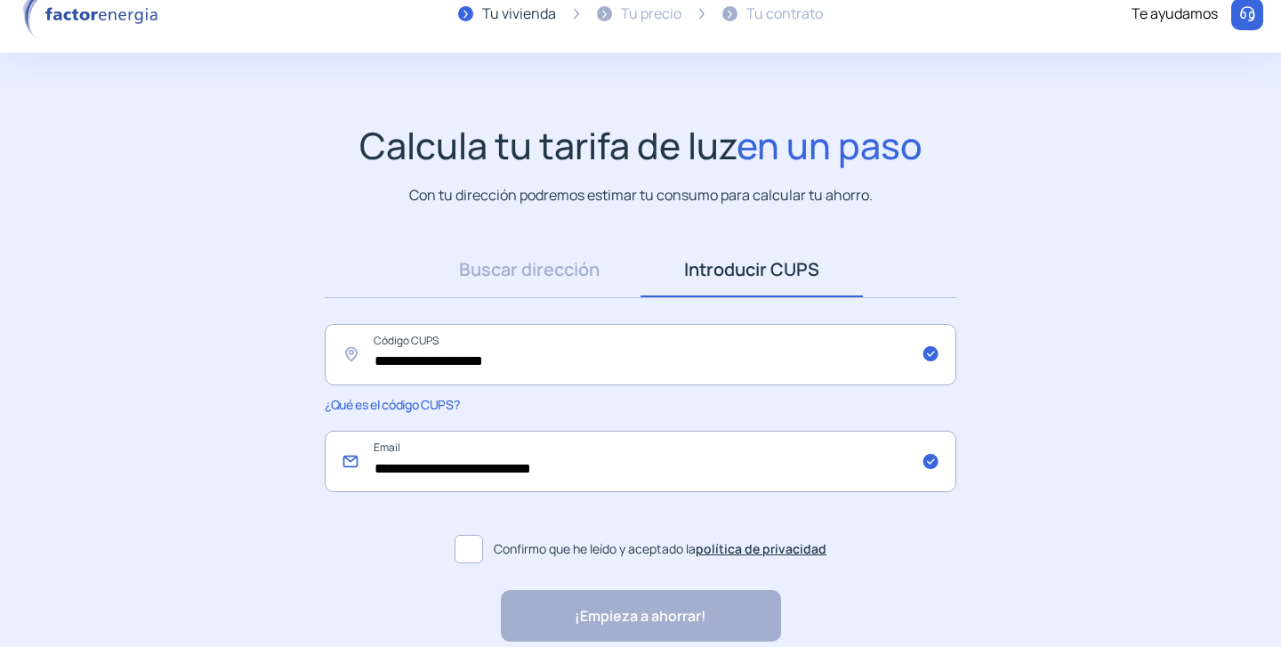
scroll to position [58, 0]
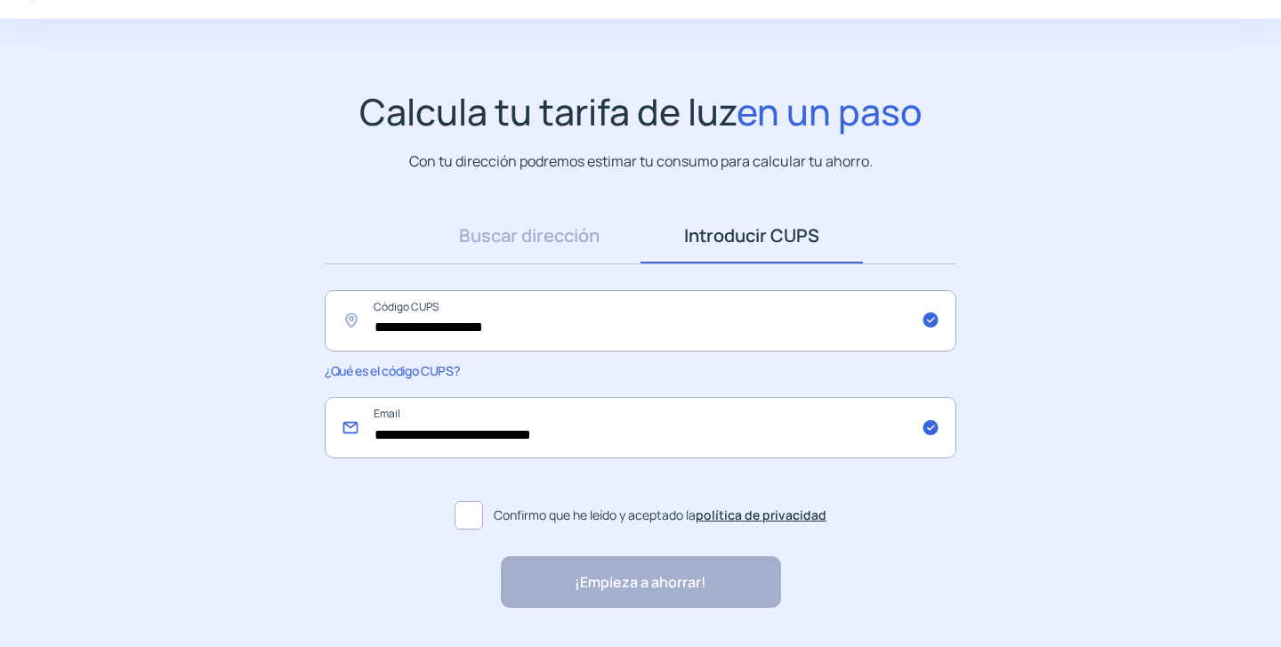
type input "**********"
click at [482, 514] on span at bounding box center [469, 515] width 28 height 28
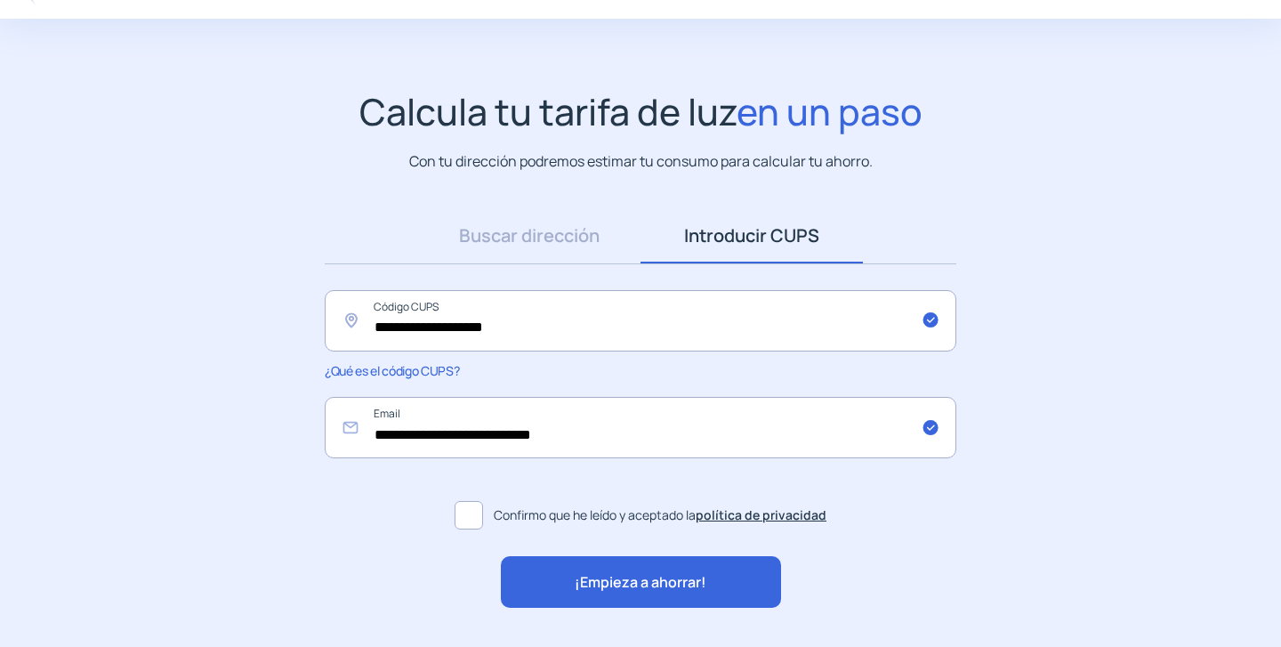
click at [616, 582] on span "¡Empieza a ahorrar!" at bounding box center [641, 582] width 132 height 23
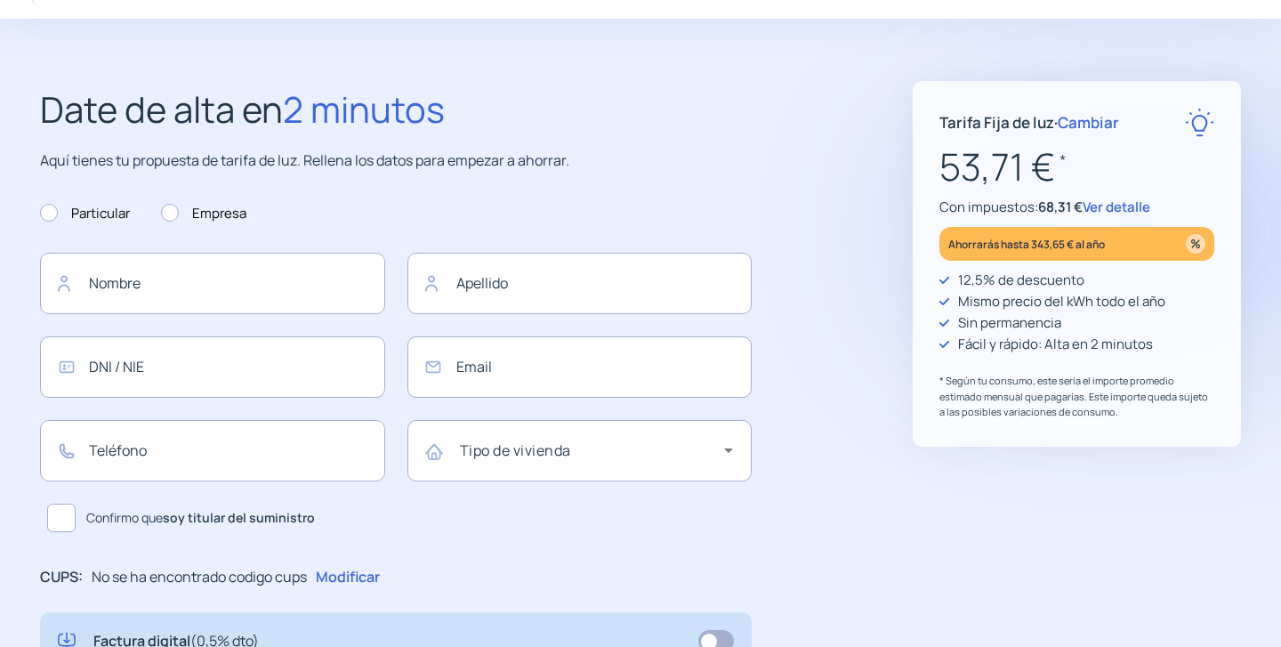
type input "**********"
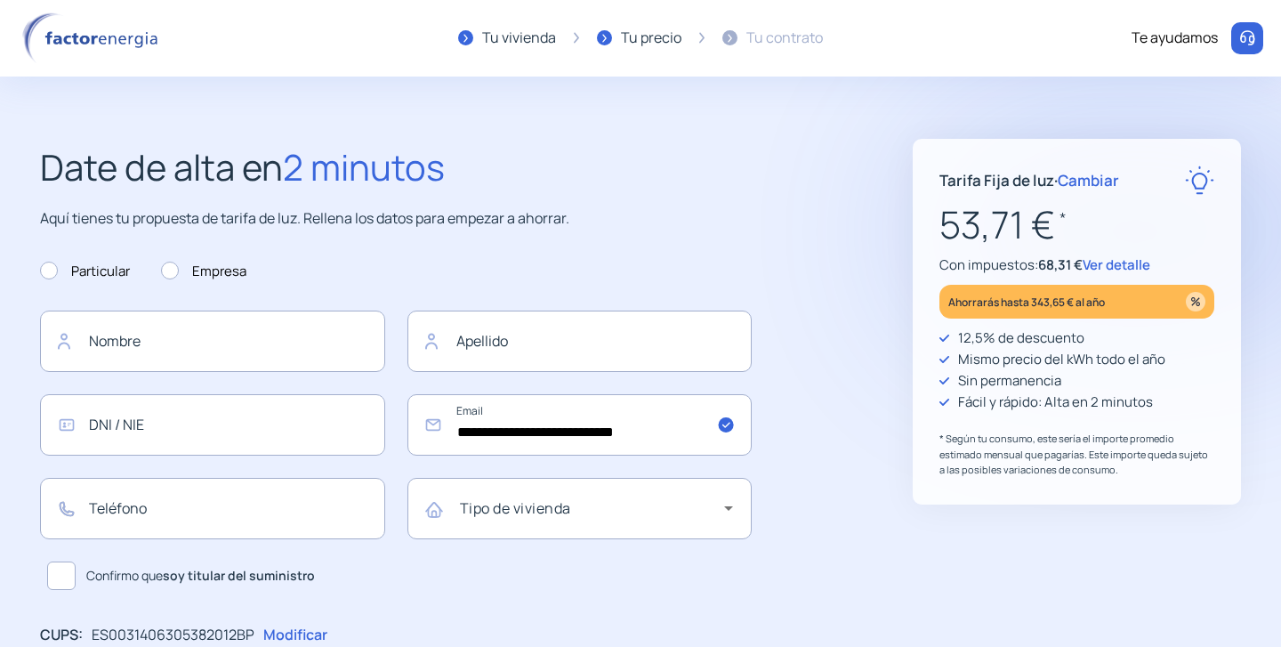
click at [1091, 178] on span "Cambiar" at bounding box center [1088, 180] width 61 height 20
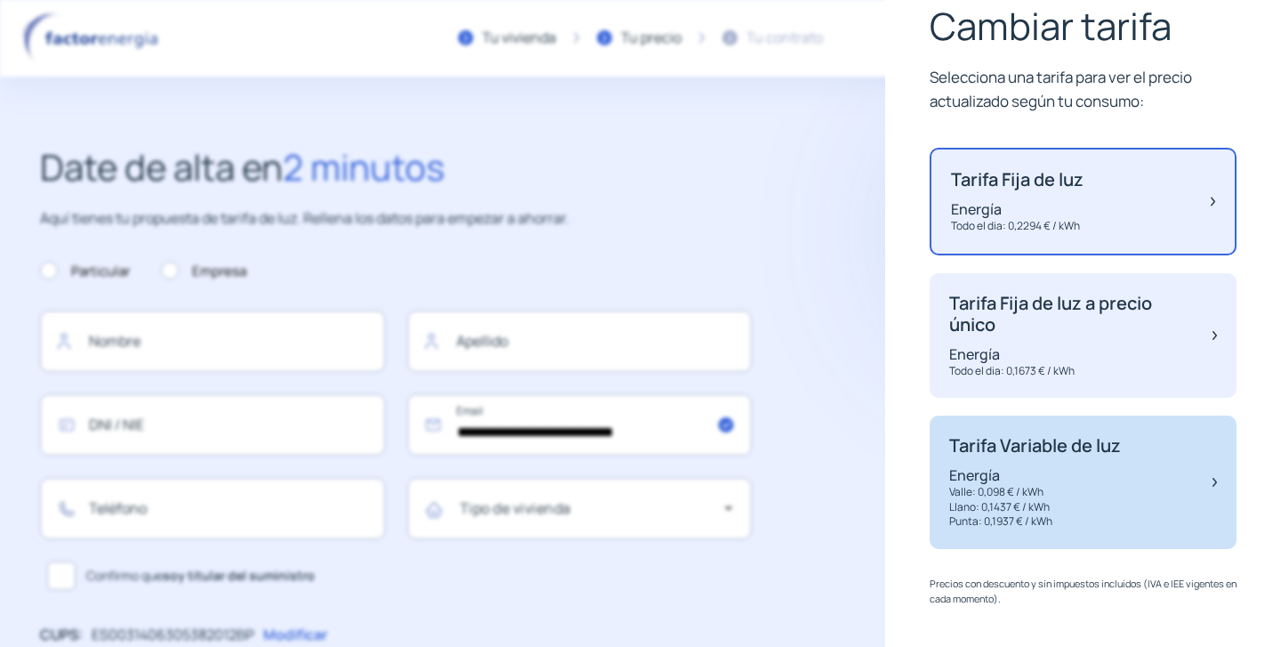
click at [1061, 480] on p "Energía" at bounding box center [1035, 475] width 172 height 20
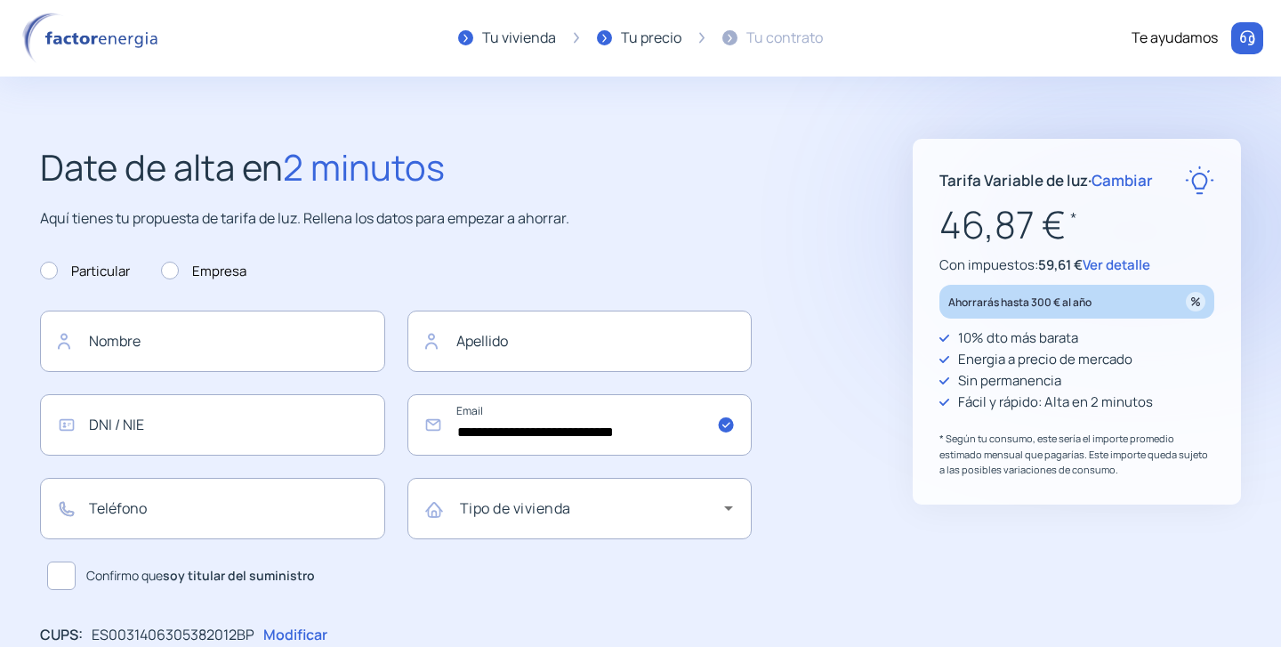
scroll to position [4, 0]
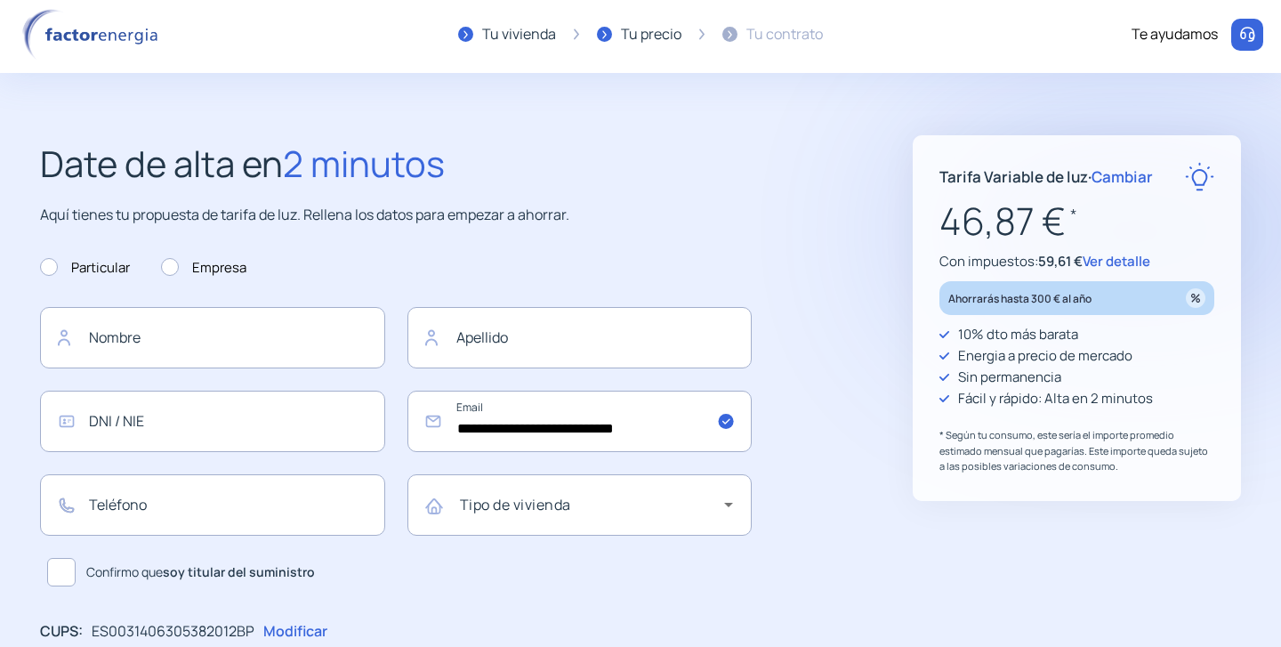
click at [1120, 174] on span "Cambiar" at bounding box center [1122, 176] width 61 height 20
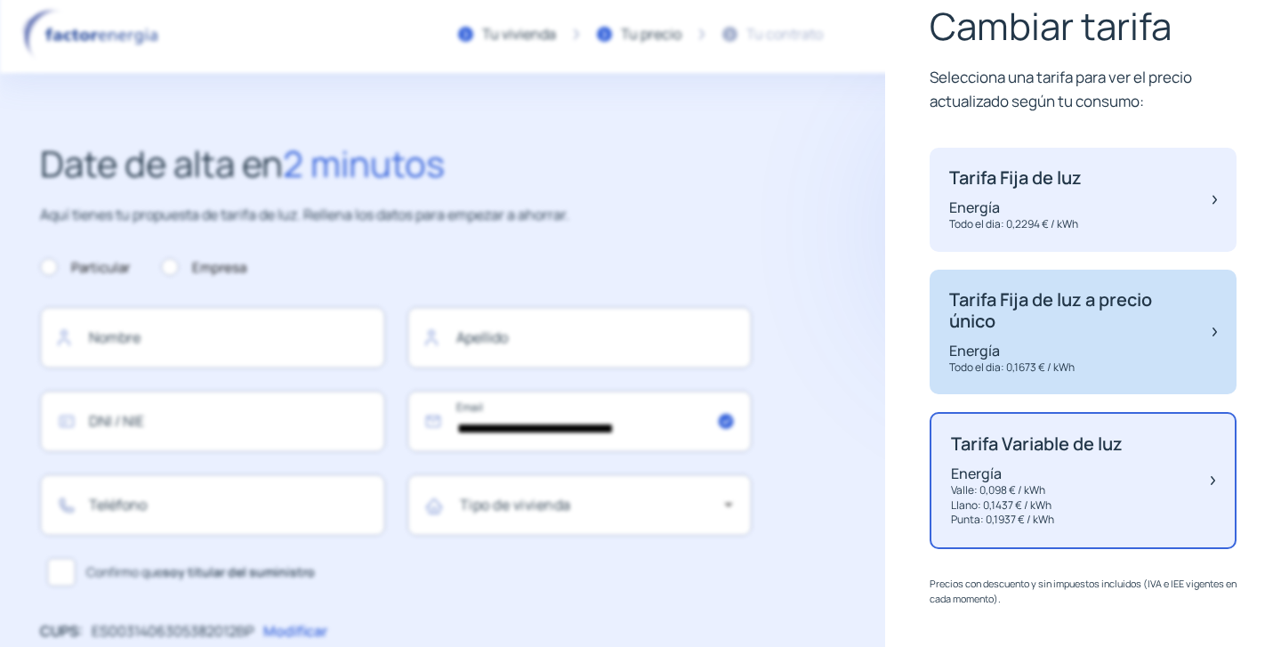
click at [1028, 327] on p "Tarifa Fija de luz a precio único" at bounding box center [1072, 310] width 246 height 43
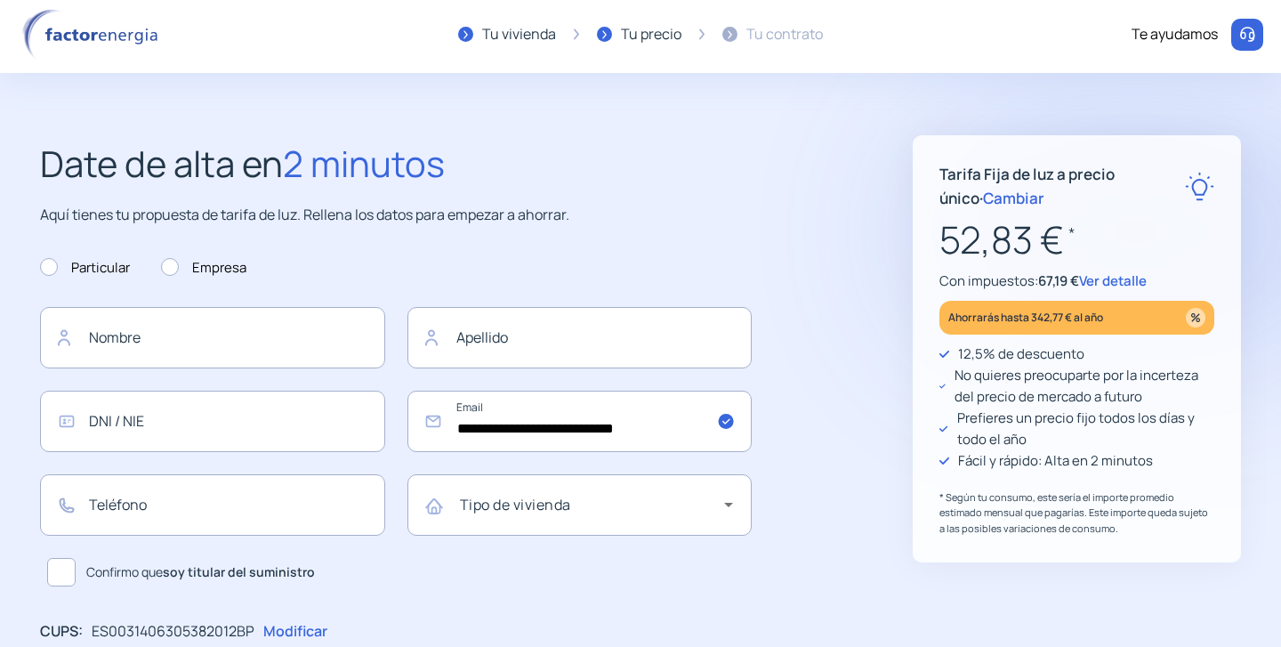
click at [983, 199] on span "Cambiar" at bounding box center [1013, 198] width 61 height 20
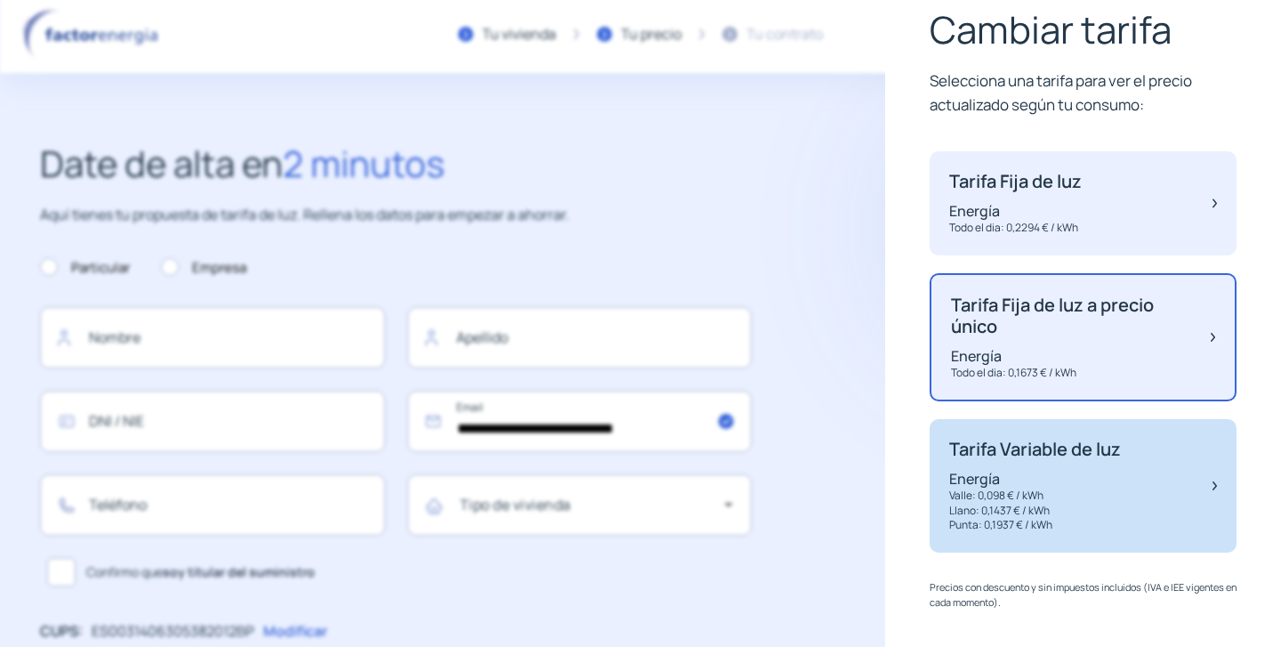
click at [1026, 473] on p "Energía" at bounding box center [1035, 479] width 172 height 20
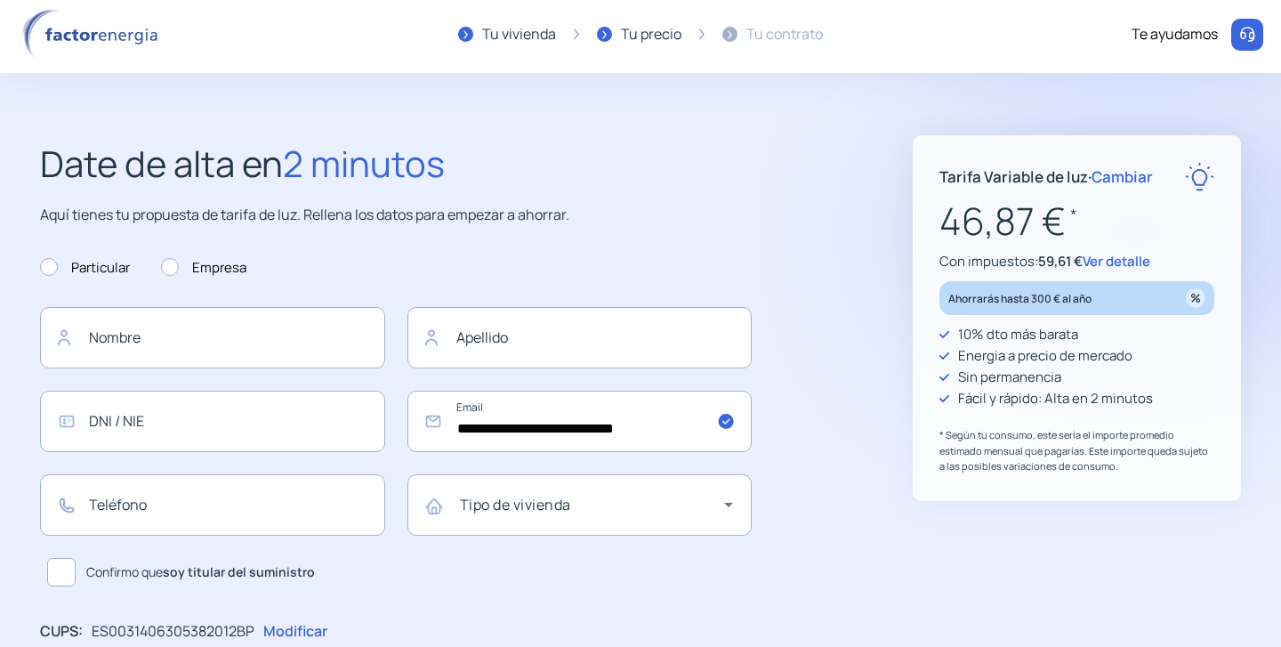
click at [1123, 180] on span "Cambiar" at bounding box center [1122, 176] width 61 height 20
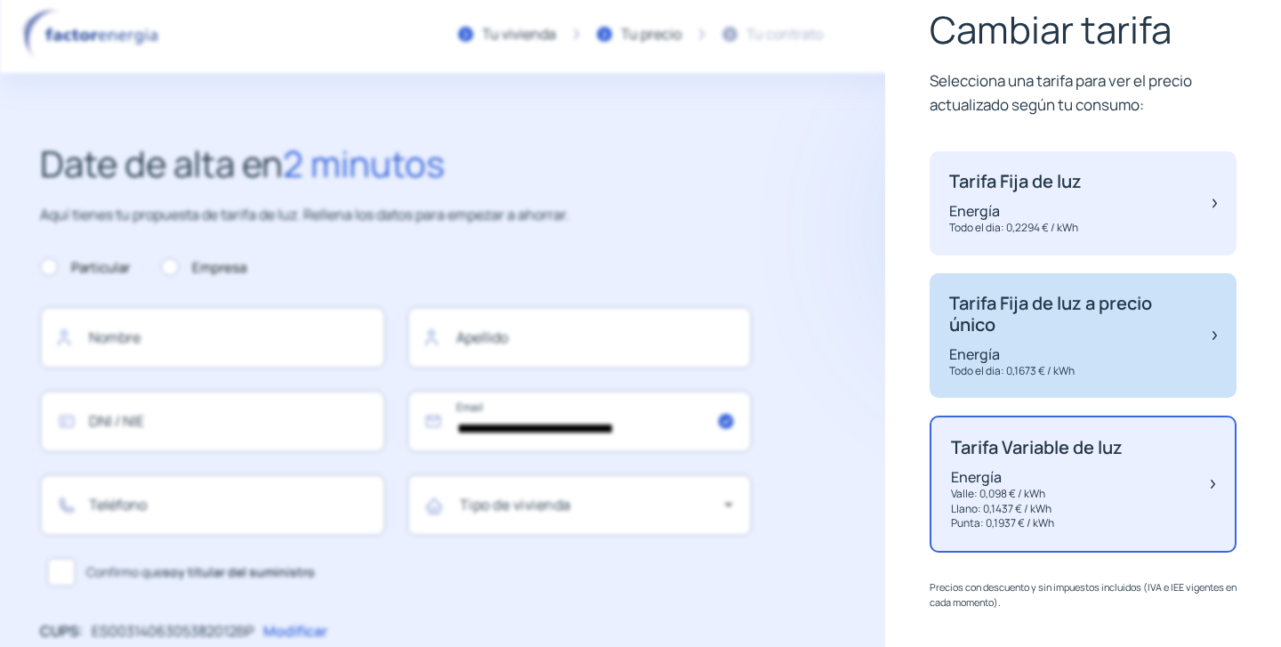
click at [1070, 321] on p "Tarifa Fija de luz a precio único" at bounding box center [1072, 314] width 246 height 43
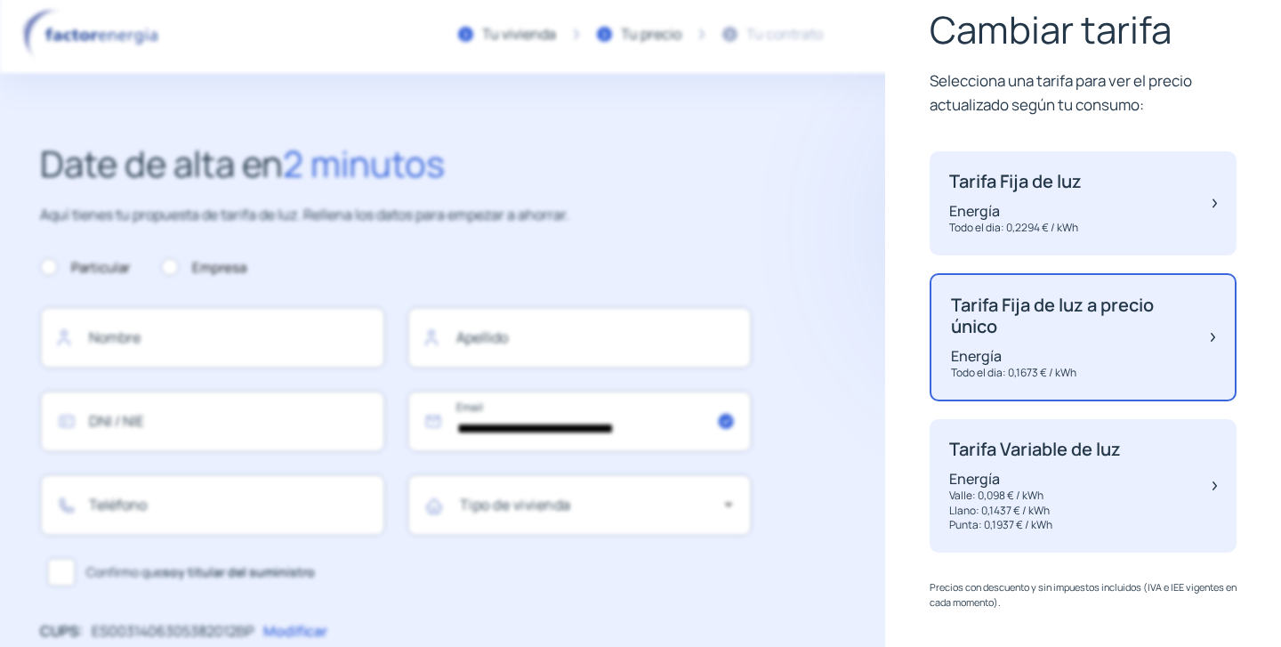
click at [913, 296] on div "Cambiar tarifa Selecciona una tarifa para ver el precio actualizado según tu co…" at bounding box center [1083, 323] width 396 height 647
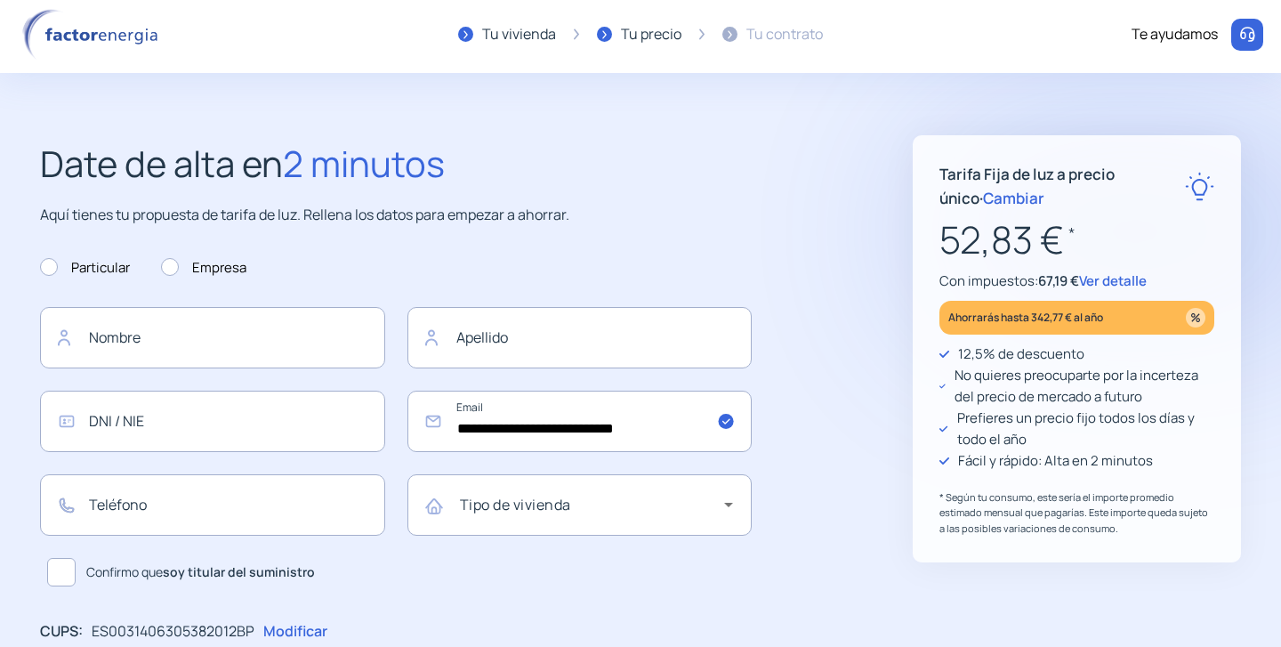
click at [983, 195] on span "Cambiar" at bounding box center [1013, 198] width 61 height 20
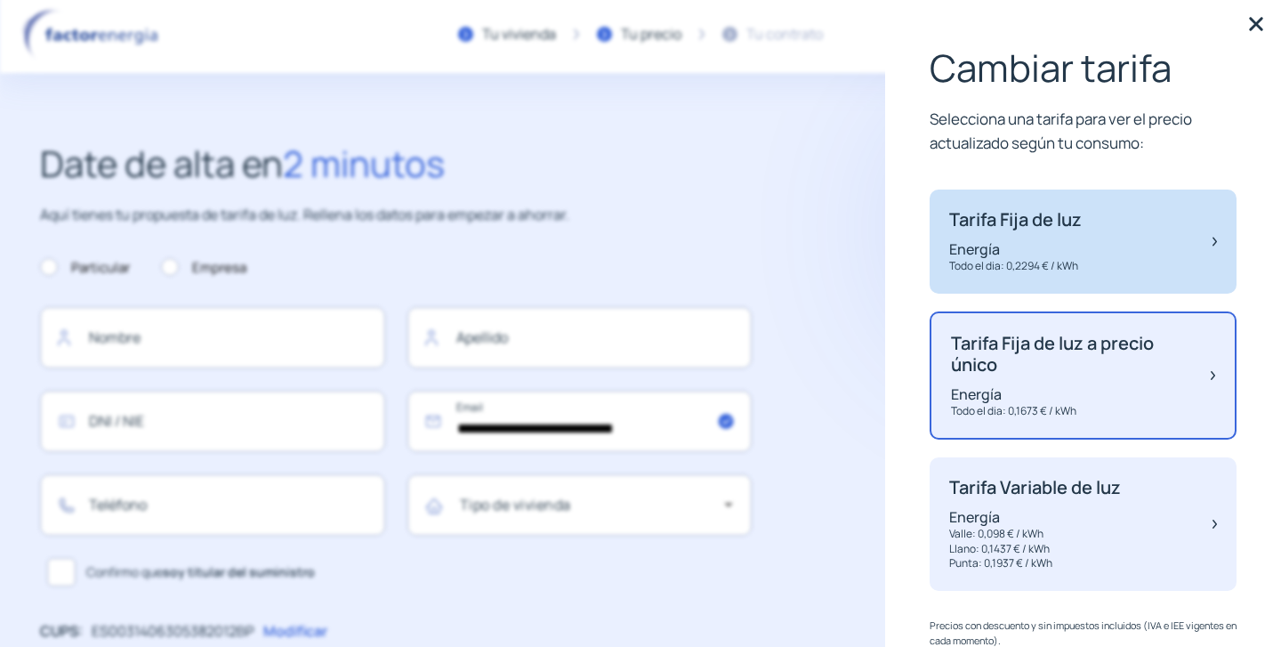
scroll to position [0, 0]
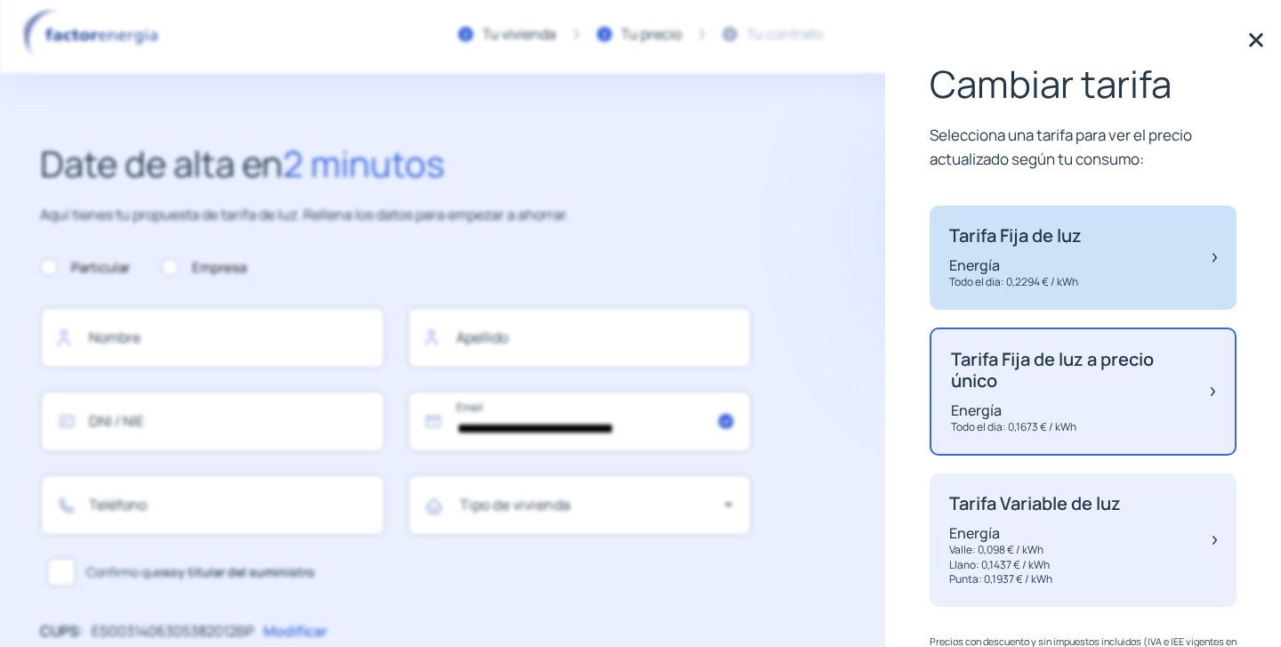
click at [1030, 263] on p "Energía" at bounding box center [1015, 265] width 133 height 20
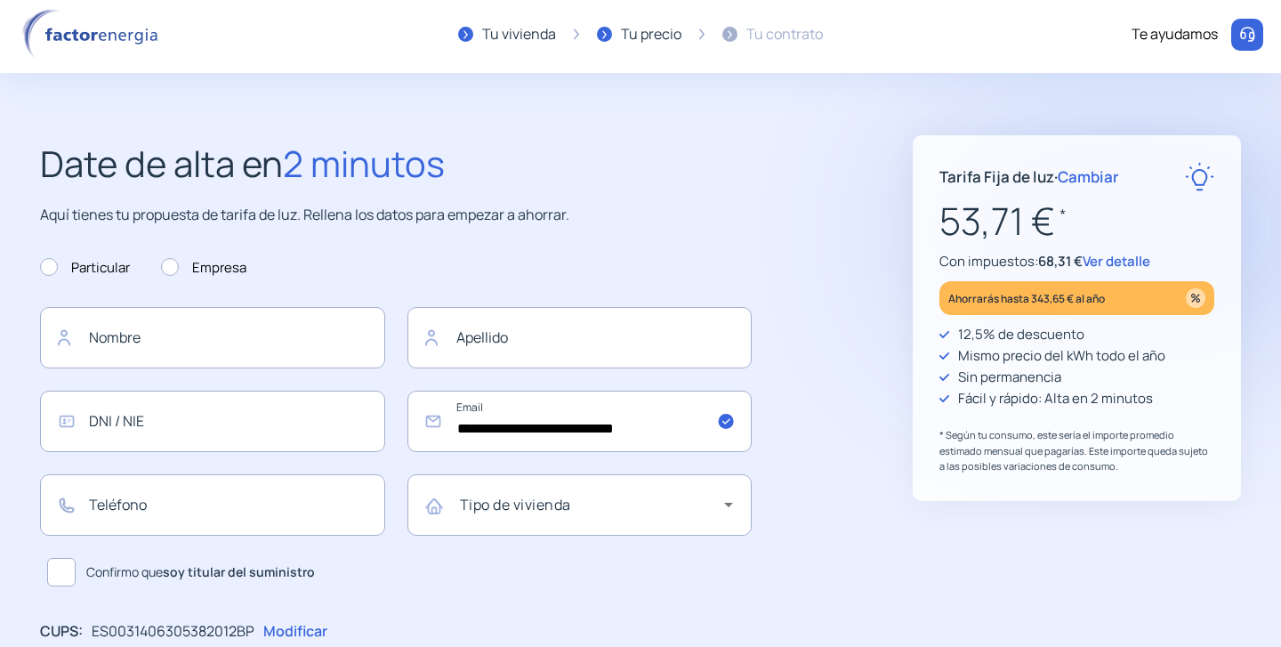
click at [1096, 176] on span "Cambiar" at bounding box center [1088, 176] width 61 height 20
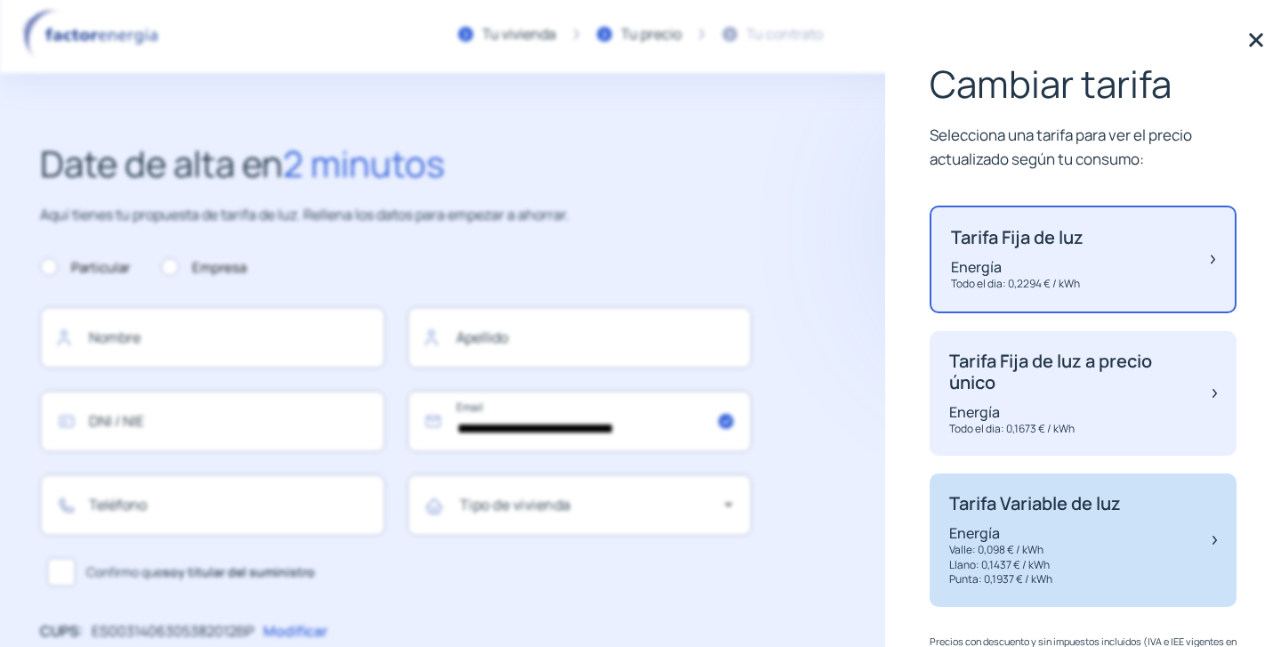
click at [1039, 552] on p "Valle: 0,098 € / kWh" at bounding box center [1035, 550] width 172 height 15
